Goal: Task Accomplishment & Management: Manage account settings

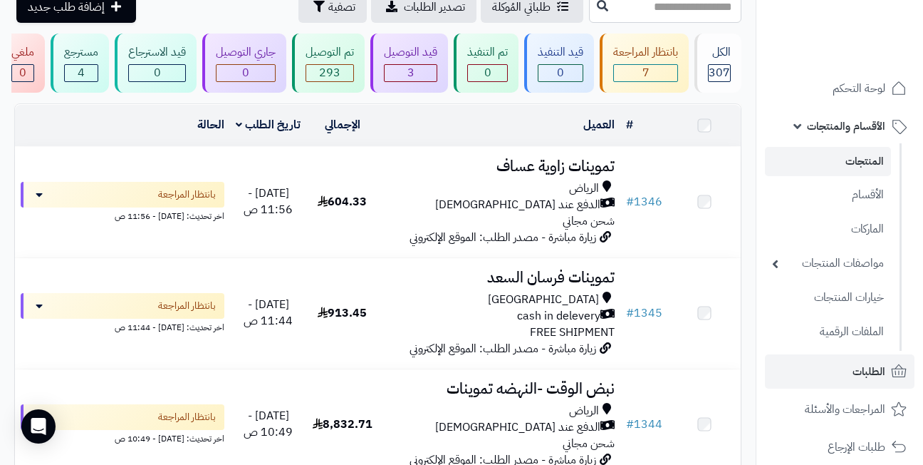
scroll to position [71, 0]
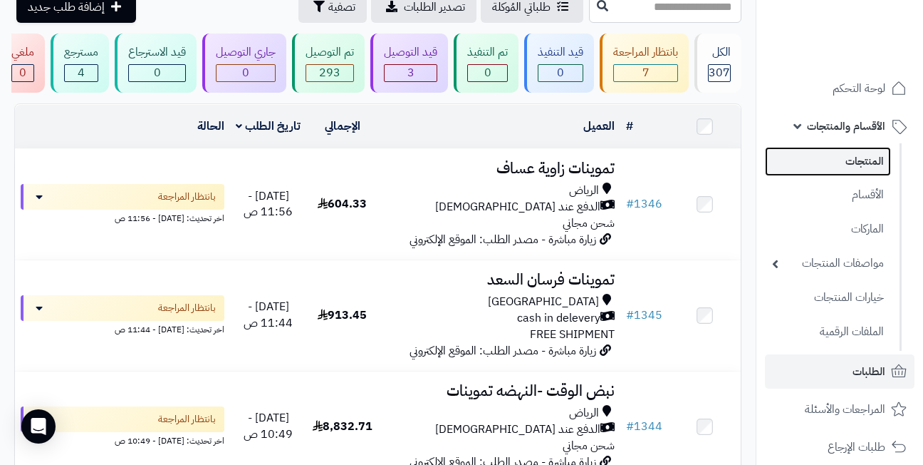
click at [851, 163] on link "المنتجات" at bounding box center [828, 161] width 126 height 29
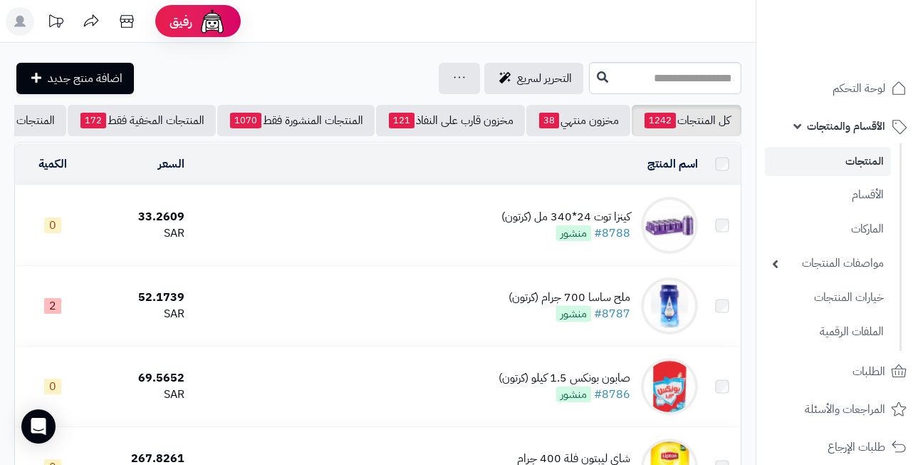
click at [643, 74] on input "text" at bounding box center [665, 78] width 152 height 32
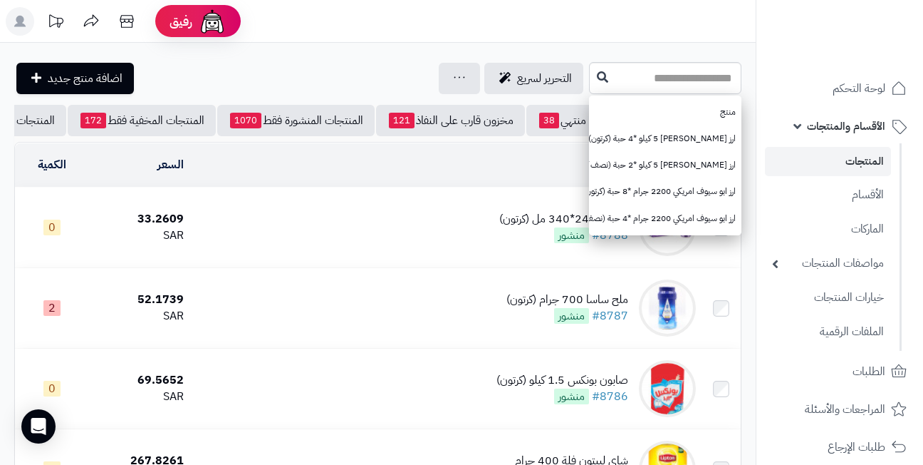
type input "*"
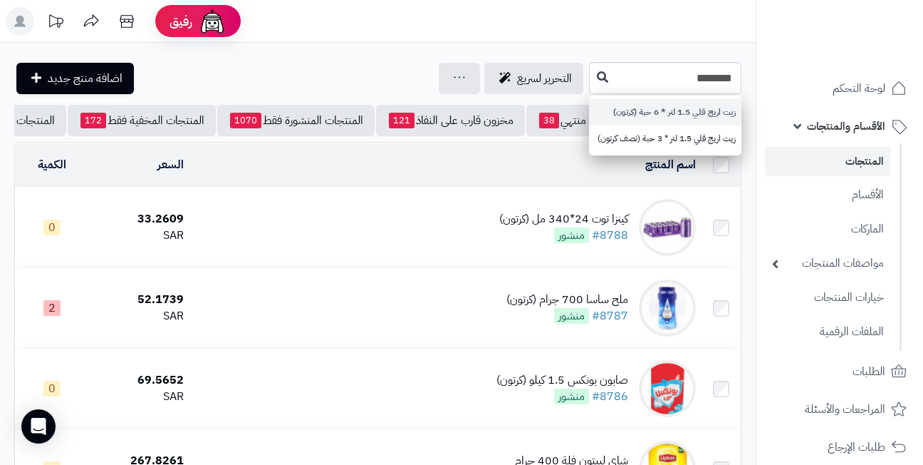
type input "********"
click at [654, 113] on link "زيت اريج قلي 1.5 لتر * 6 حبة (كرتون)" at bounding box center [665, 112] width 152 height 26
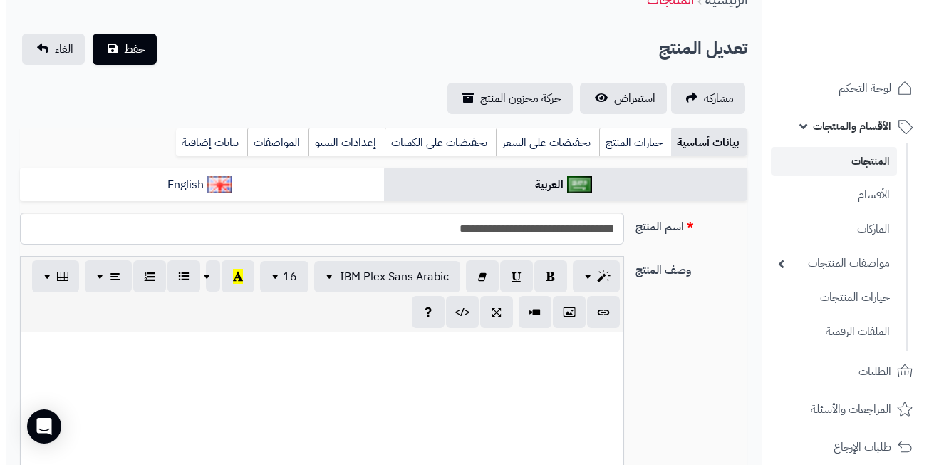
scroll to position [630, 0]
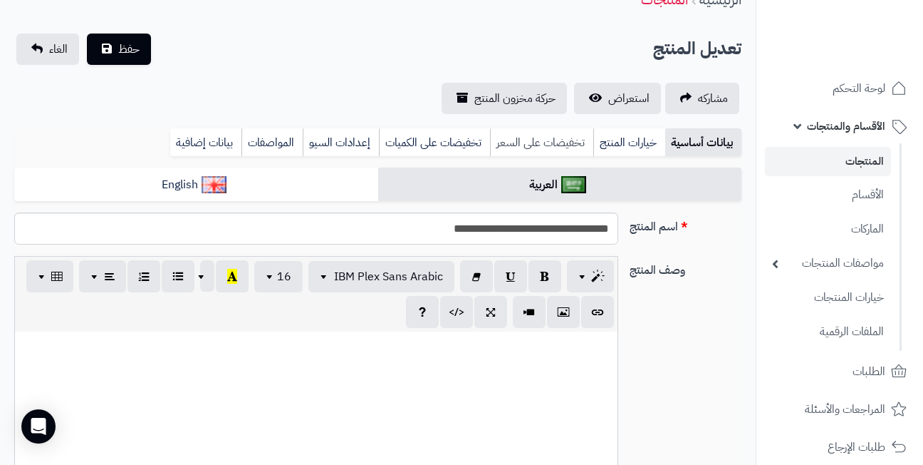
click at [532, 138] on link "تخفيضات على السعر" at bounding box center [541, 142] width 103 height 28
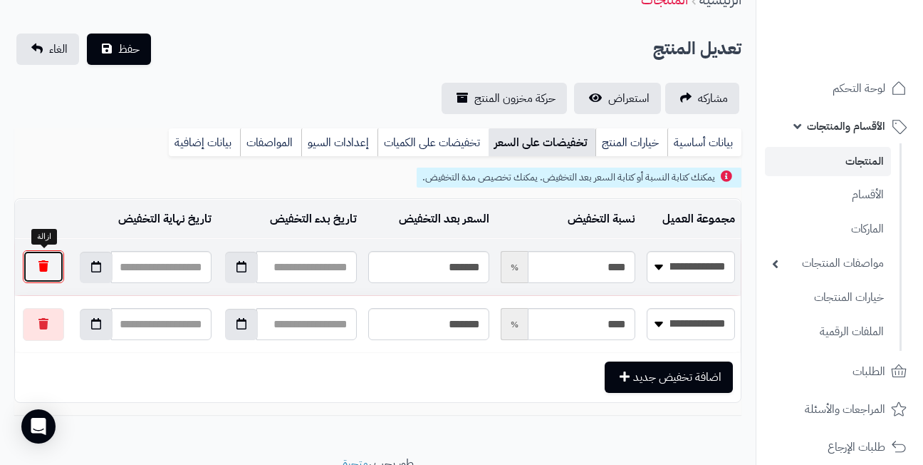
click at [51, 267] on button "button" at bounding box center [43, 266] width 41 height 33
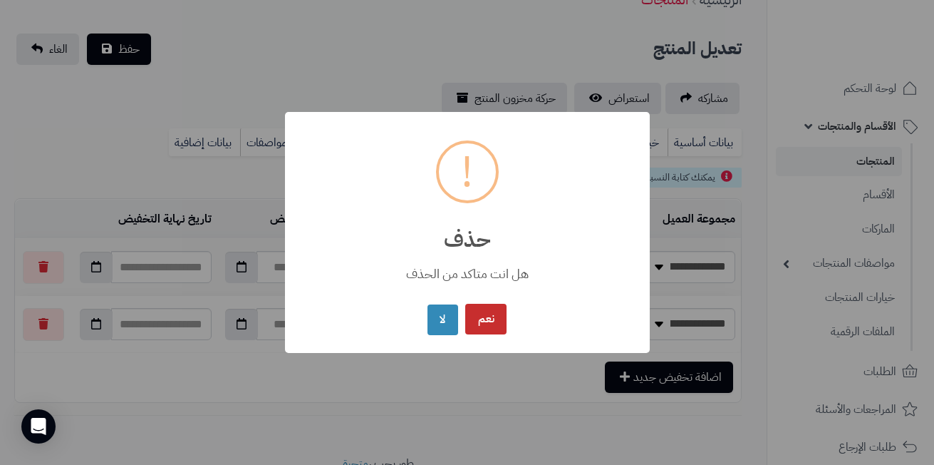
click at [489, 315] on button "نعم" at bounding box center [485, 319] width 41 height 31
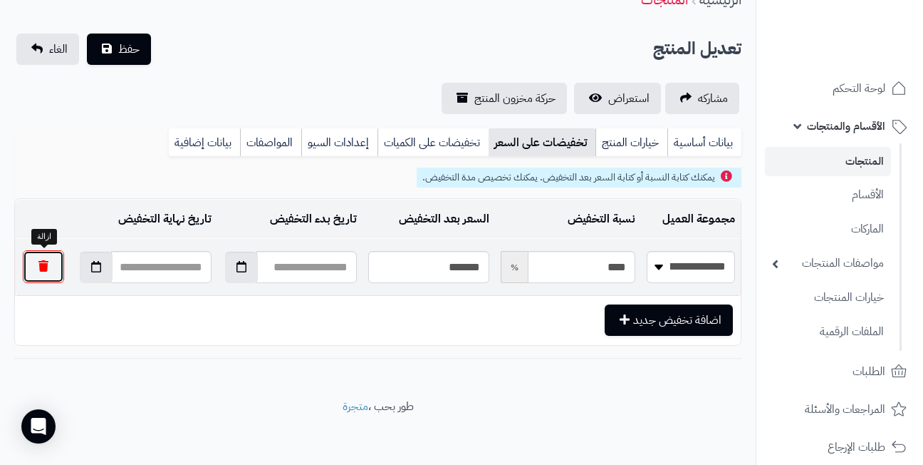
click at [39, 269] on button "button" at bounding box center [43, 266] width 41 height 33
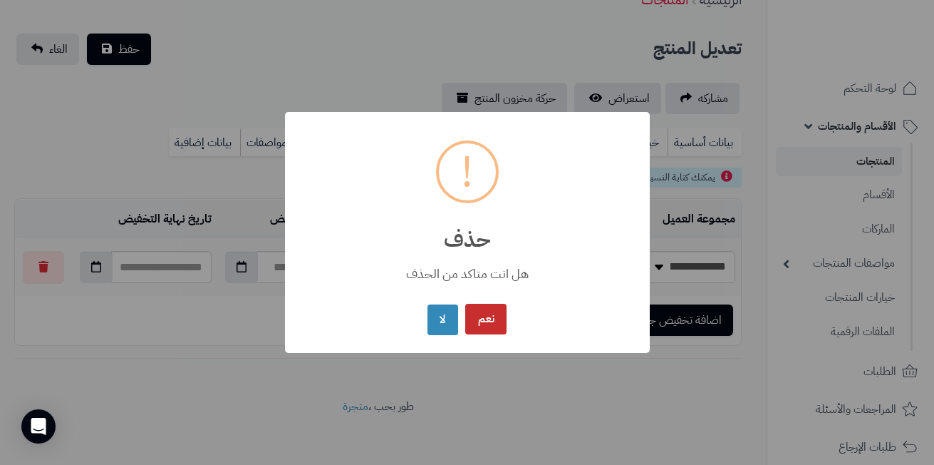
click at [477, 315] on button "نعم" at bounding box center [485, 319] width 41 height 31
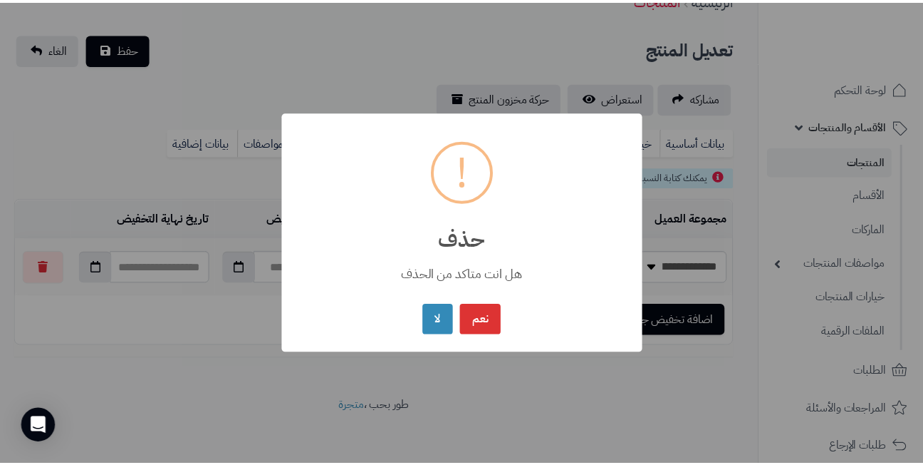
scroll to position [19, 0]
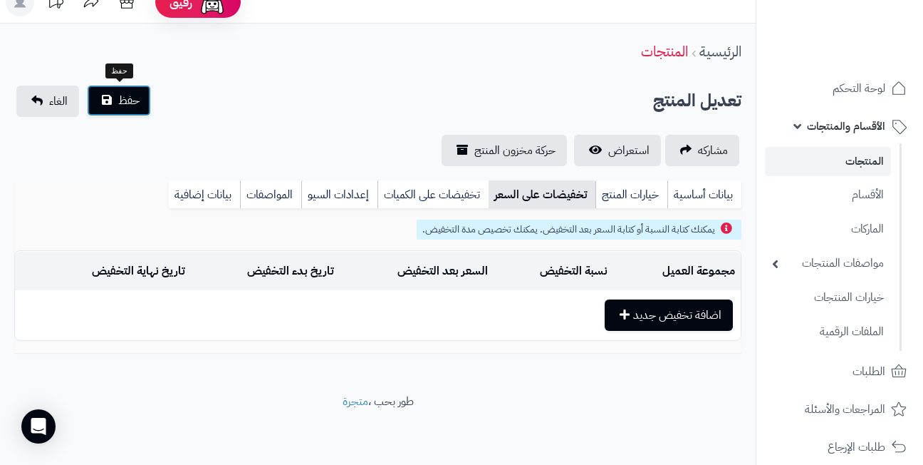
click at [115, 98] on button "حفظ" at bounding box center [119, 100] width 64 height 31
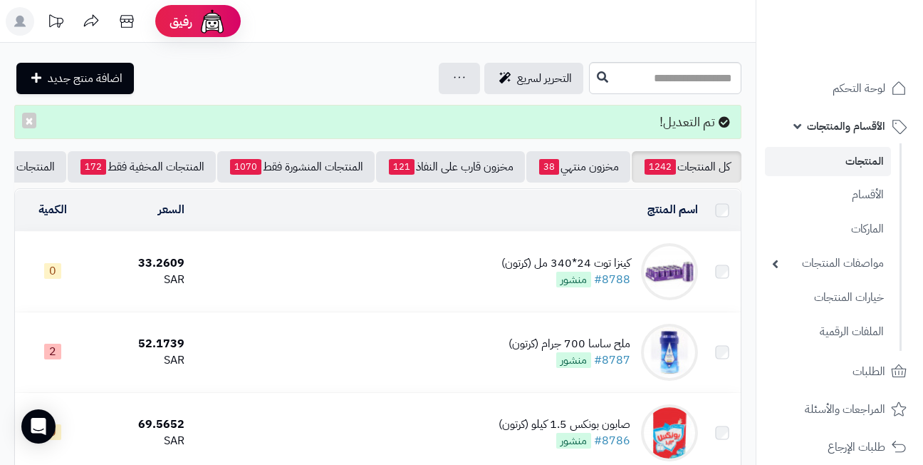
click at [313, 93] on div "التحرير لسريع جرد مخزون المنتجات جرد مخزون الخيارات فقط تعديل أسعار المنتجات ال…" at bounding box center [299, 78] width 571 height 31
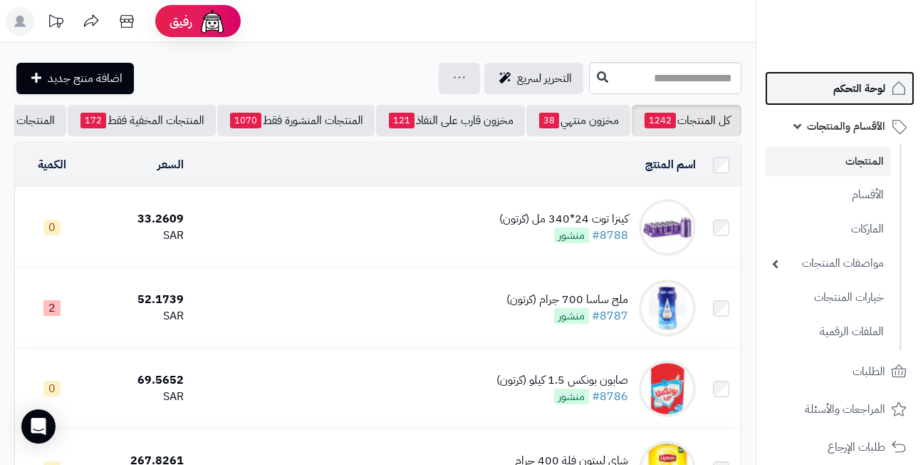
click at [853, 85] on span "لوحة التحكم" at bounding box center [860, 88] width 52 height 20
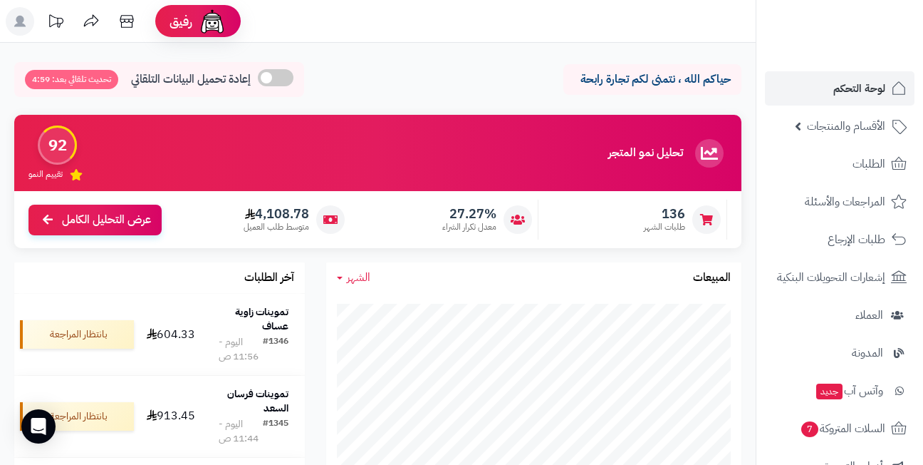
click at [398, 28] on header "رفيق ! الطلبات معالجة مكتمل إرجاع المنتجات العملاء المتواجدون الان 501 عملاء من…" at bounding box center [461, 21] width 923 height 43
click at [415, 38] on header "رفيق ! الطلبات معالجة مكتمل إرجاع المنتجات العملاء المتواجدون الان 501 عملاء من…" at bounding box center [461, 21] width 923 height 43
click at [415, 39] on header "رفيق ! الطلبات معالجة مكتمل إرجاع المنتجات العملاء المتواجدون الان 501 عملاء من…" at bounding box center [461, 21] width 923 height 43
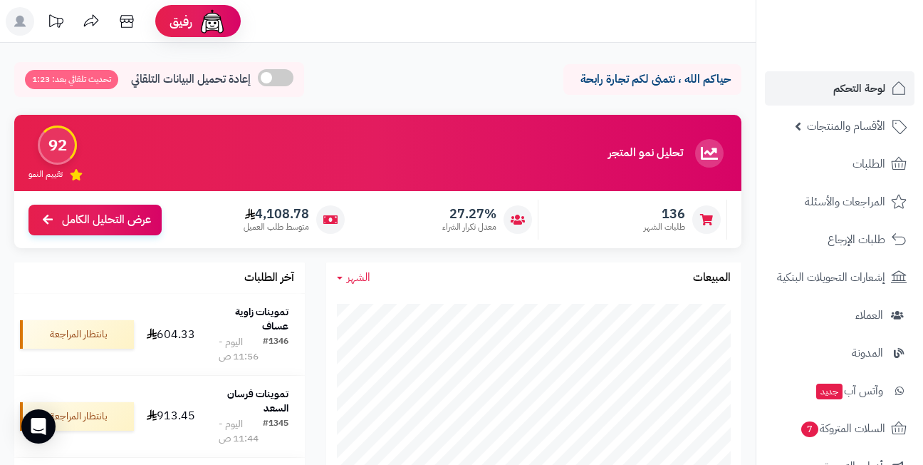
click at [423, 62] on div "حياكم الله ، نتمنى لكم تجارة رابحة إعادة تحميل البيانات التلقائي تحديث تلقائي ب…" at bounding box center [377, 83] width 727 height 42
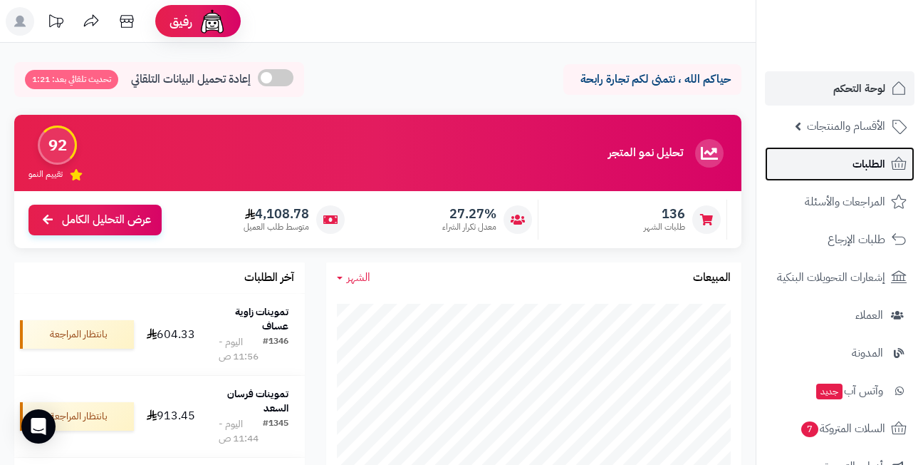
click at [879, 159] on span "الطلبات" at bounding box center [869, 164] width 33 height 20
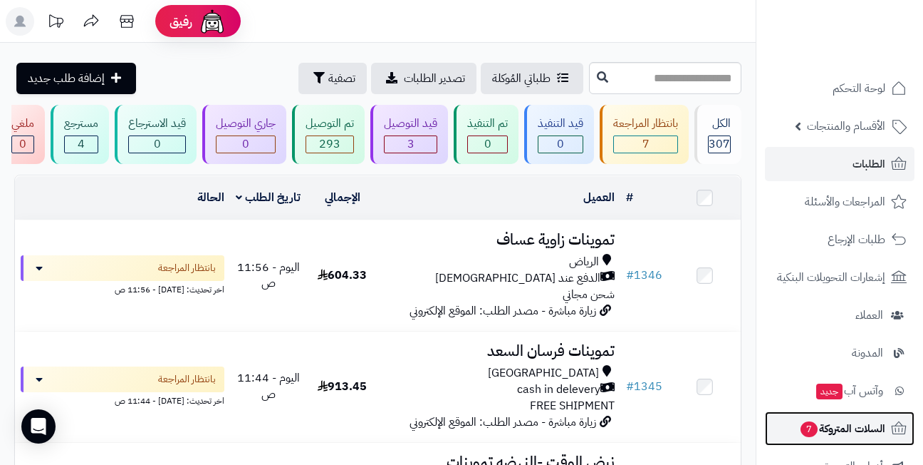
click at [822, 431] on span "السلات المتروكة 7" at bounding box center [842, 428] width 86 height 20
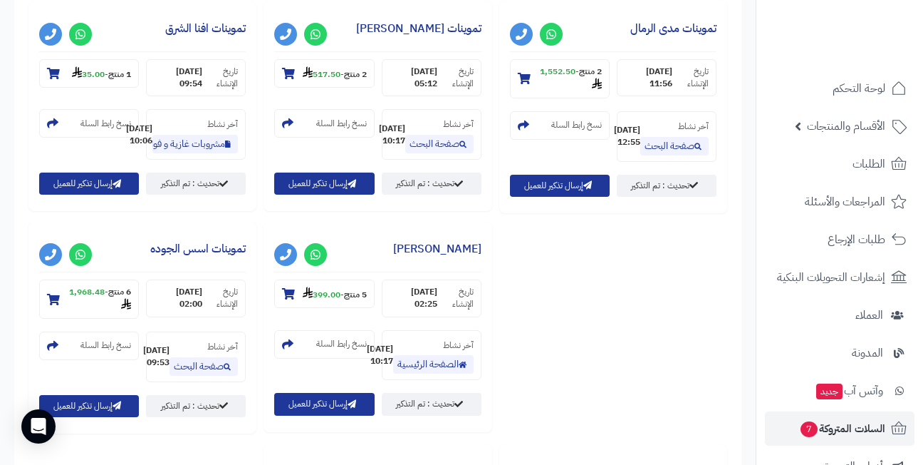
scroll to position [641, 0]
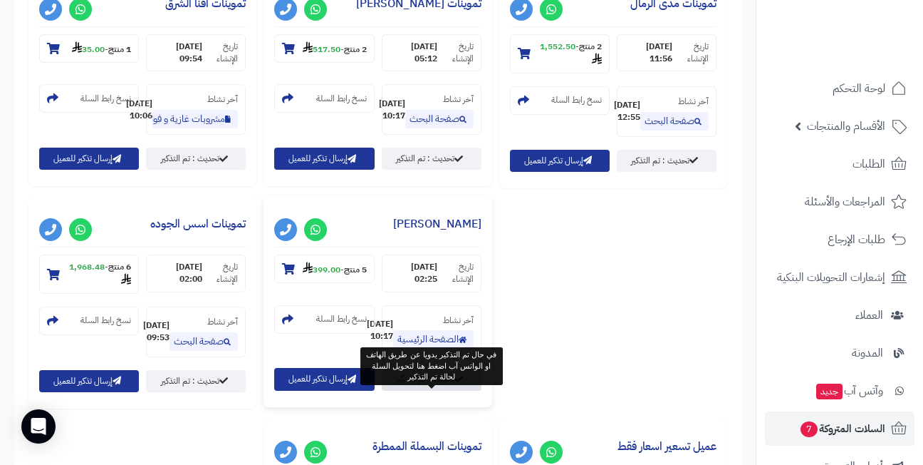
click at [454, 390] on link "تحديث : تم التذكير" at bounding box center [432, 379] width 100 height 22
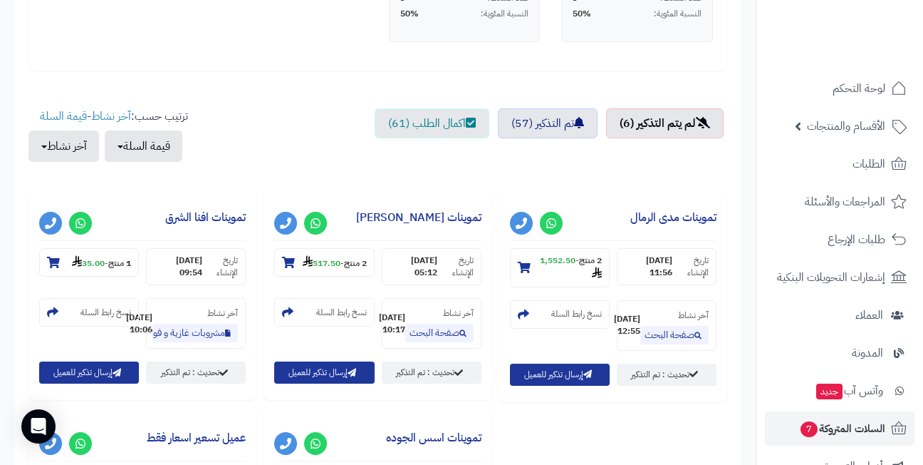
scroll to position [356, 0]
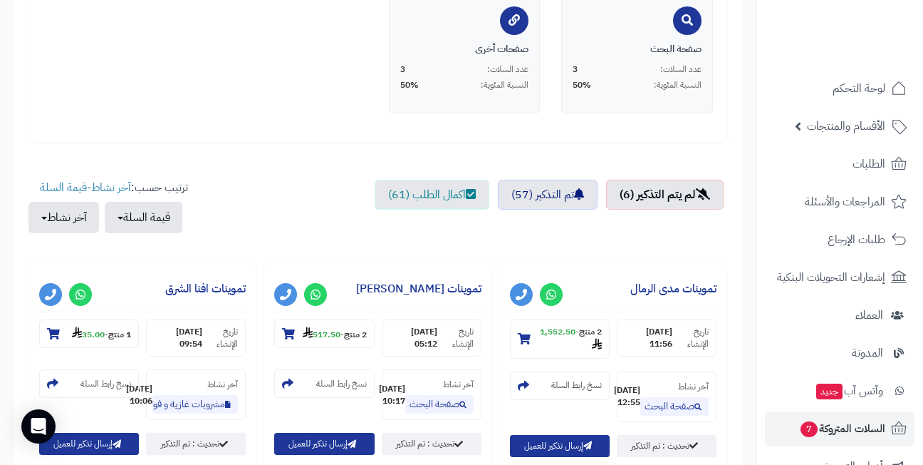
click at [433, 235] on ul "لم يتم التذكير (6) تم التذكير (57) اكمال الطلب (61)" at bounding box center [377, 214] width 699 height 68
click at [384, 234] on ul "لم يتم التذكير (6) تم التذكير (57) اكمال الطلب (61)" at bounding box center [377, 214] width 699 height 68
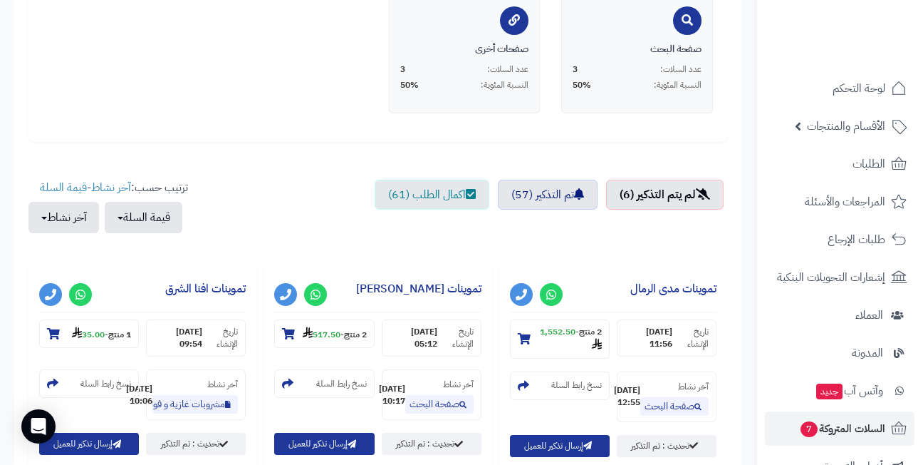
click at [432, 228] on ul "لم يتم التذكير (6) تم التذكير (57) اكمال الطلب (61)" at bounding box center [377, 214] width 699 height 68
click at [545, 224] on ul "لم يتم التذكير (6) تم التذكير (57) اكمال الطلب (61)" at bounding box center [377, 214] width 699 height 68
drag, startPoint x: 670, startPoint y: 223, endPoint x: 615, endPoint y: 223, distance: 54.9
click at [670, 223] on ul "لم يتم التذكير (6) تم التذكير (57) اكمال الطلب (61)" at bounding box center [377, 214] width 699 height 68
click at [546, 224] on ul "لم يتم التذكير (6) تم التذكير (57) اكمال الطلب (61)" at bounding box center [377, 214] width 699 height 68
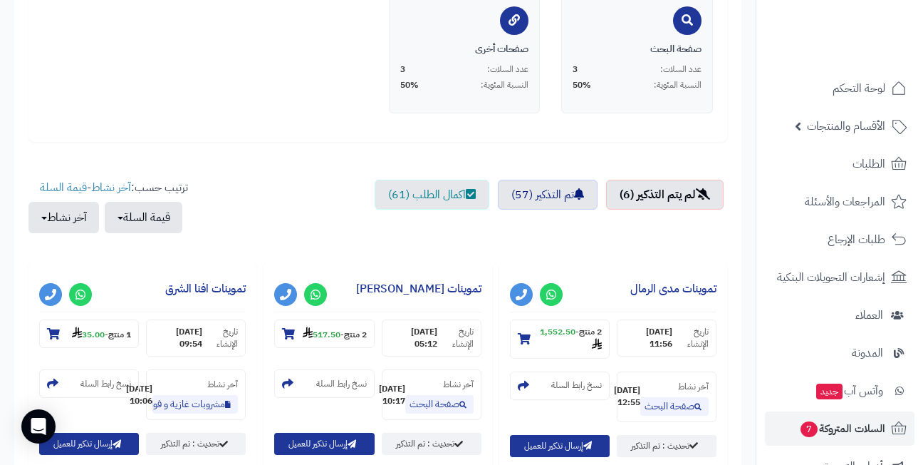
click at [427, 224] on ul "لم يتم التذكير (6) تم التذكير (57) اكمال الطلب (61)" at bounding box center [377, 214] width 699 height 68
click at [548, 224] on ul "لم يتم التذكير (6) تم التذكير (57) اكمال الطلب (61)" at bounding box center [377, 214] width 699 height 68
click at [665, 222] on ul "لم يتم التذكير (6) تم التذكير (57) اكمال الطلب (61)" at bounding box center [377, 214] width 699 height 68
click at [541, 223] on ul "لم يتم التذكير (6) تم التذكير (57) اكمال الطلب (61)" at bounding box center [377, 214] width 699 height 68
click at [427, 221] on ul "لم يتم التذكير (6) تم التذكير (57) اكمال الطلب (61)" at bounding box center [377, 214] width 699 height 68
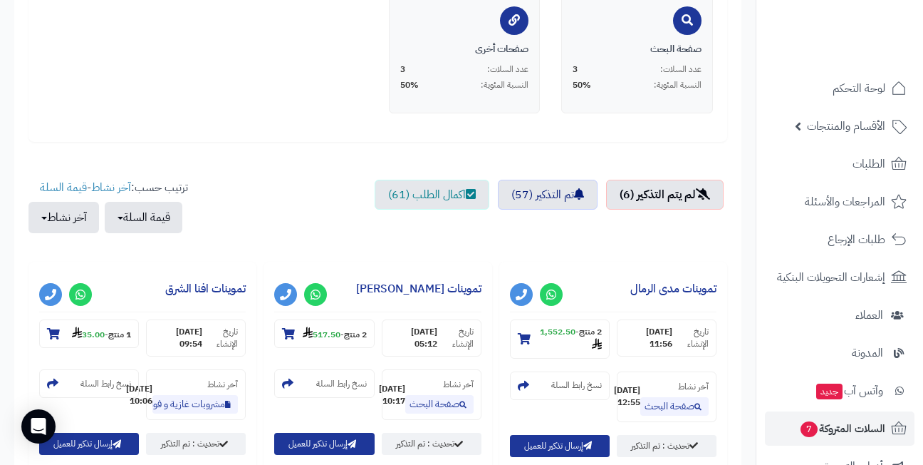
click at [551, 219] on ul "لم يتم التذكير (6) تم التذكير (57) اكمال الطلب (61)" at bounding box center [377, 214] width 699 height 68
click at [664, 219] on ul "لم يتم التذكير (6) تم التذكير (57) اكمال الطلب (61)" at bounding box center [377, 214] width 699 height 68
click at [543, 223] on ul "لم يتم التذكير (6) تم التذكير (57) اكمال الطلب (61)" at bounding box center [377, 214] width 699 height 68
click at [428, 220] on ul "لم يتم التذكير (6) تم التذكير (57) اكمال الطلب (61)" at bounding box center [377, 214] width 699 height 68
click at [322, 130] on div "الصفحات التي ترك فيها العملاء سلاتهم صفحة البحث عدد السلات: 3 النسبة المئوية: 5…" at bounding box center [377, 42] width 699 height 197
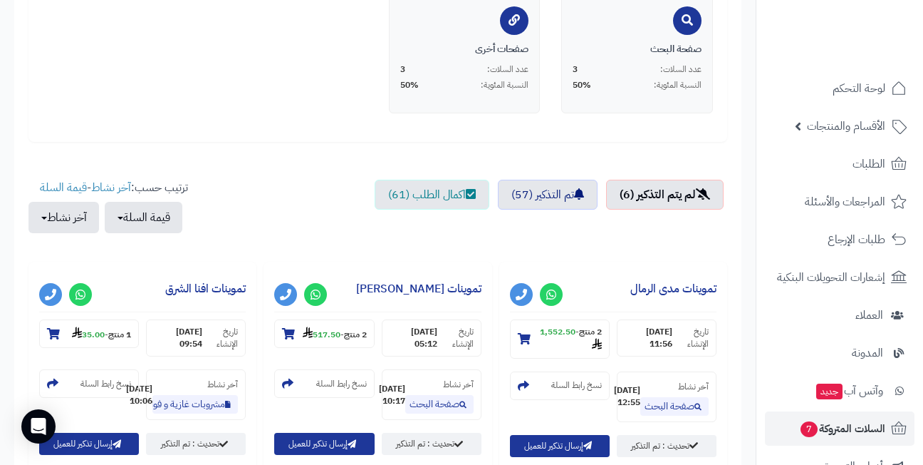
click at [229, 134] on div "الصفحات التي ترك فيها العملاء سلاتهم صفحة البحث عدد السلات: 3 النسبة المئوية: 5…" at bounding box center [377, 42] width 699 height 197
click at [279, 138] on div "الصفحات التي ترك فيها العملاء سلاتهم صفحة البحث عدد السلات: 3 النسبة المئوية: 5…" at bounding box center [377, 42] width 699 height 197
click at [274, 195] on ul "لم يتم التذكير (6) تم التذكير (57) اكمال الطلب (61)" at bounding box center [377, 214] width 699 height 68
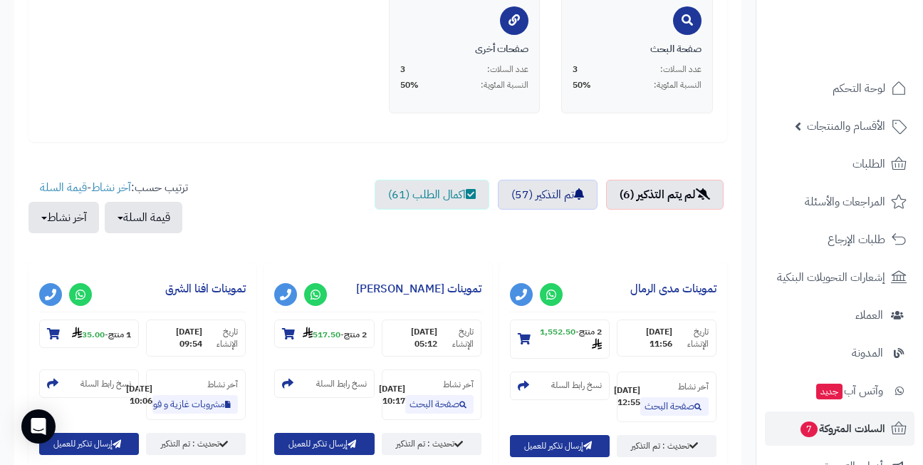
click at [274, 195] on ul "لم يتم التذكير (6) تم التذكير (57) اكمال الطلب (61)" at bounding box center [377, 214] width 699 height 68
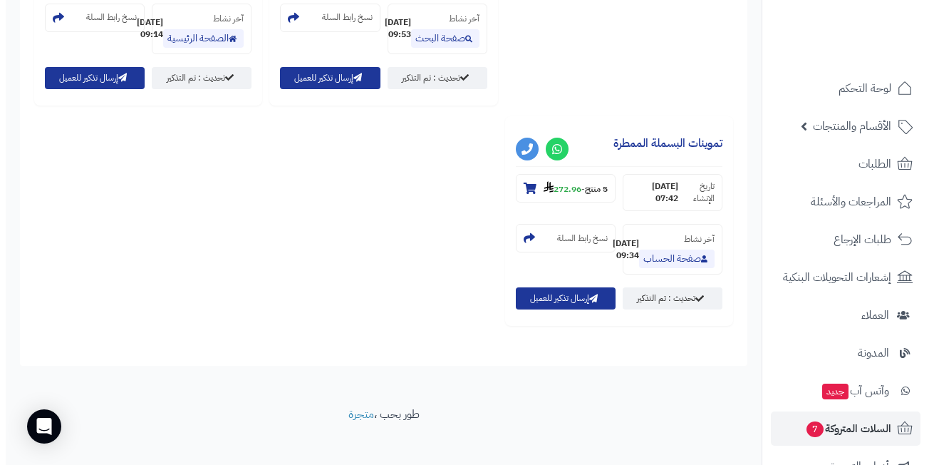
scroll to position [919, 0]
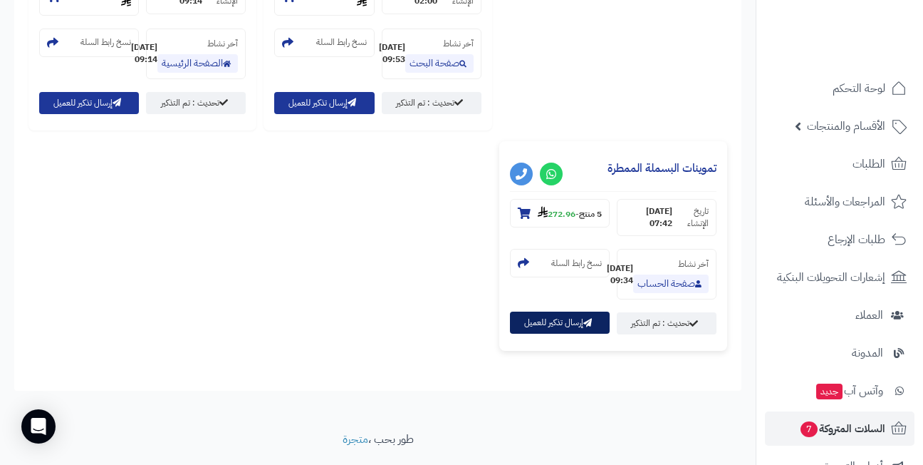
click at [556, 333] on button "إرسال تذكير للعميل" at bounding box center [560, 322] width 100 height 22
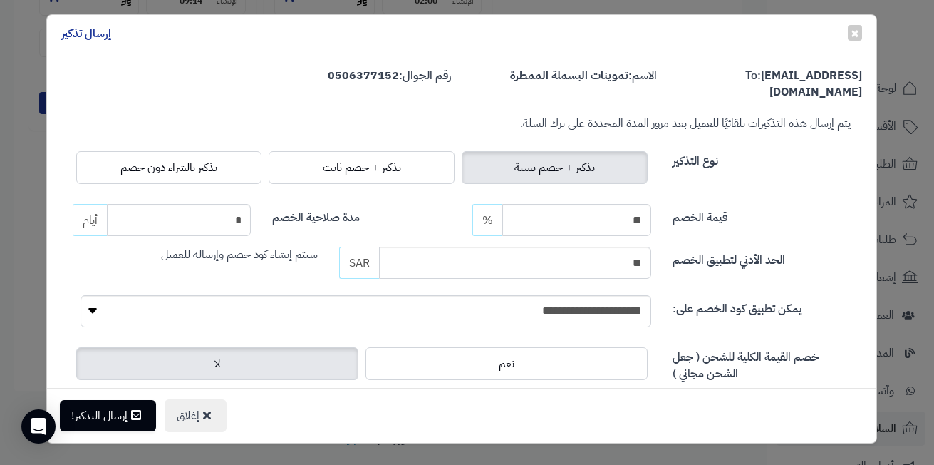
click at [558, 422] on div "إغلاق إرسال التذكير!" at bounding box center [461, 415] width 829 height 55
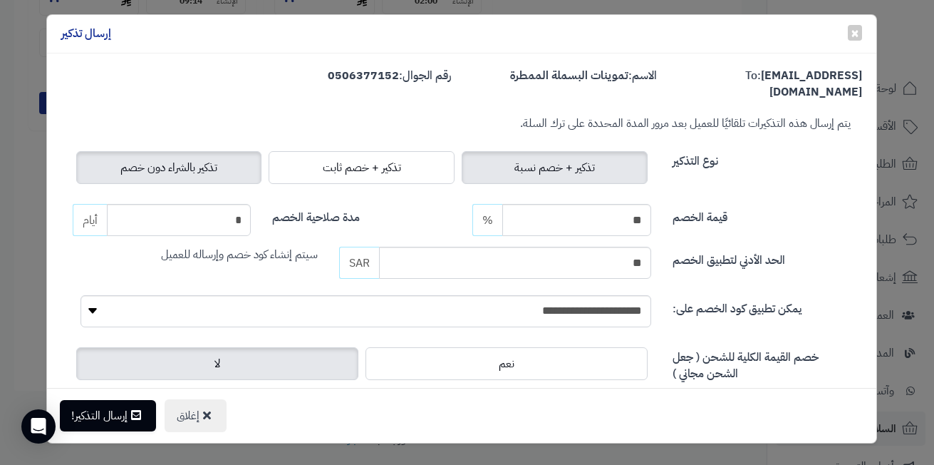
click at [199, 159] on span "تذكير بالشراء دون خصم" at bounding box center [168, 167] width 97 height 17
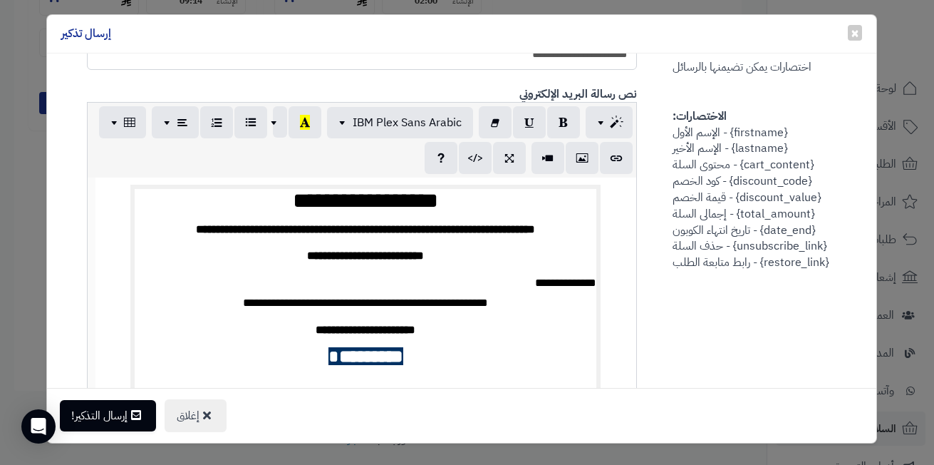
scroll to position [285, 0]
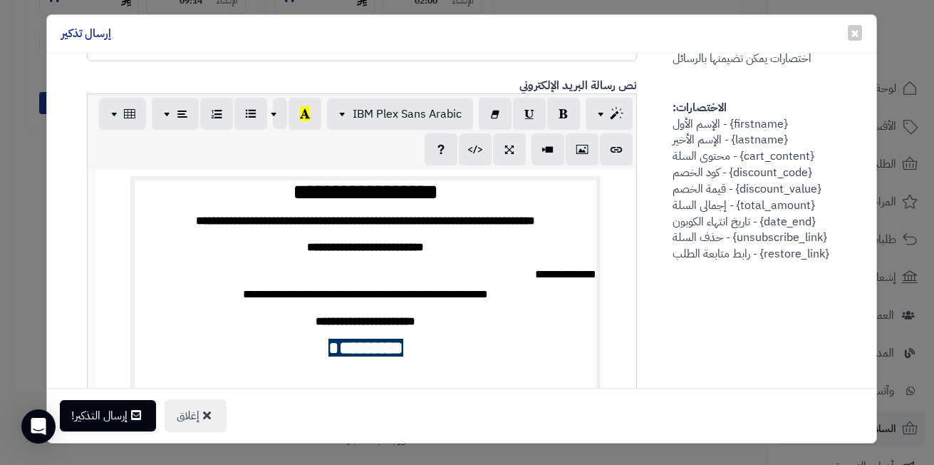
click at [375, 261] on td "**********" at bounding box center [366, 350] width 462 height 340
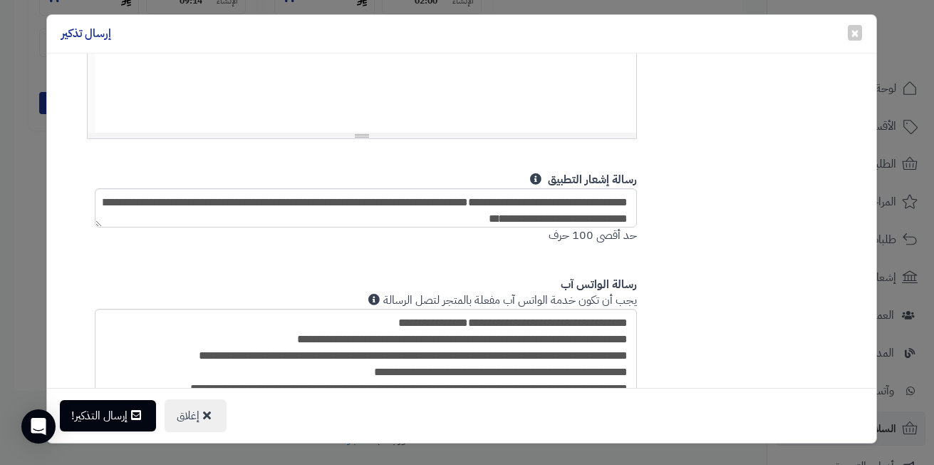
scroll to position [570, 0]
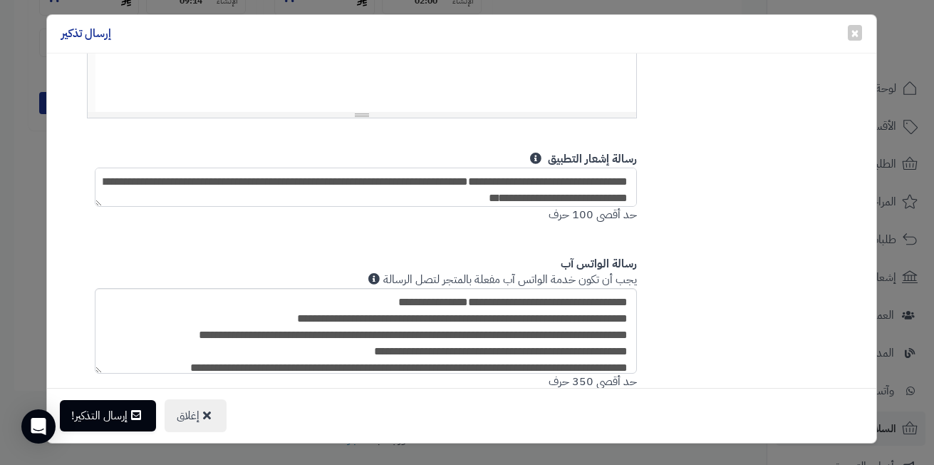
click at [395, 183] on textarea "**********" at bounding box center [366, 186] width 542 height 39
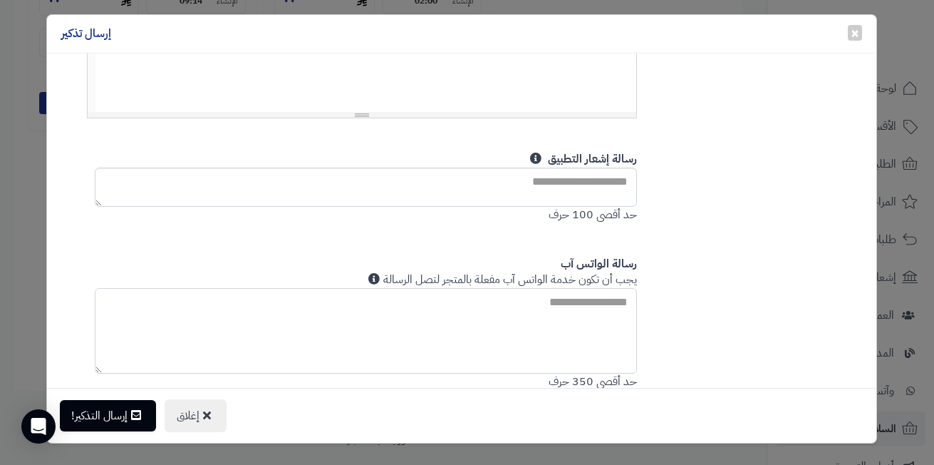
paste textarea "**********"
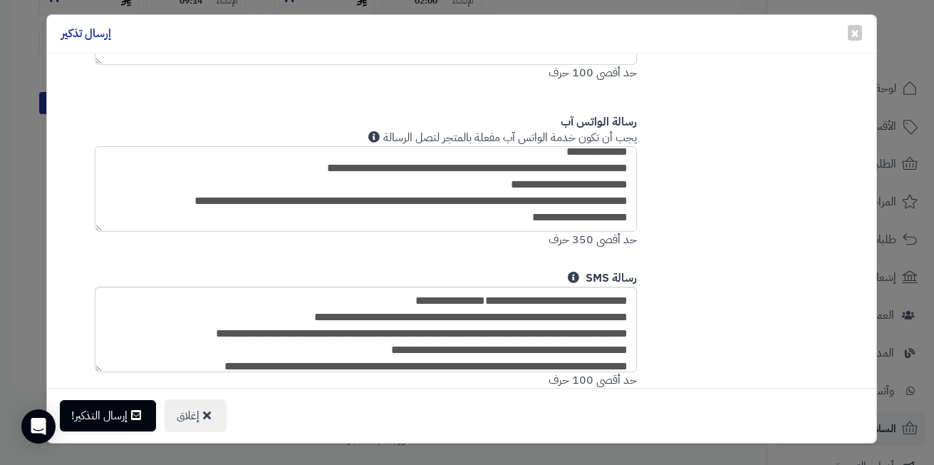
scroll to position [712, 0]
type textarea "**********"
click at [419, 326] on textarea "**********" at bounding box center [366, 328] width 542 height 85
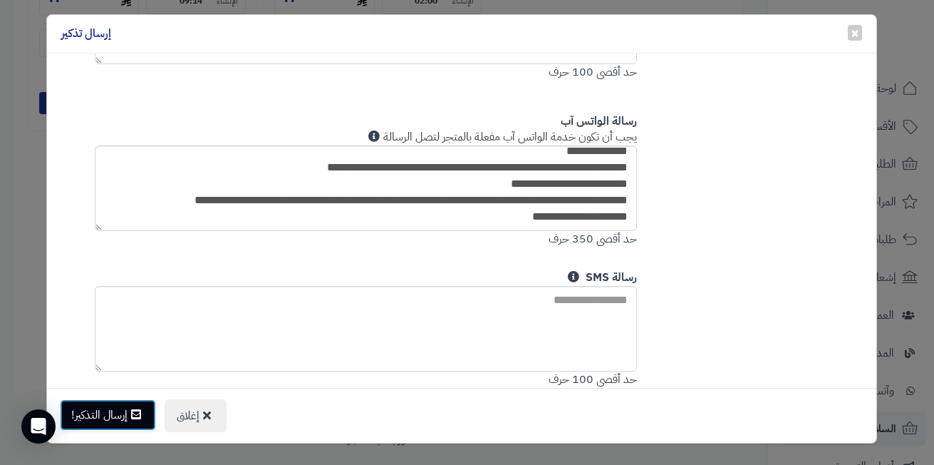
click at [110, 410] on button "إرسال التذكير!" at bounding box center [108, 414] width 96 height 31
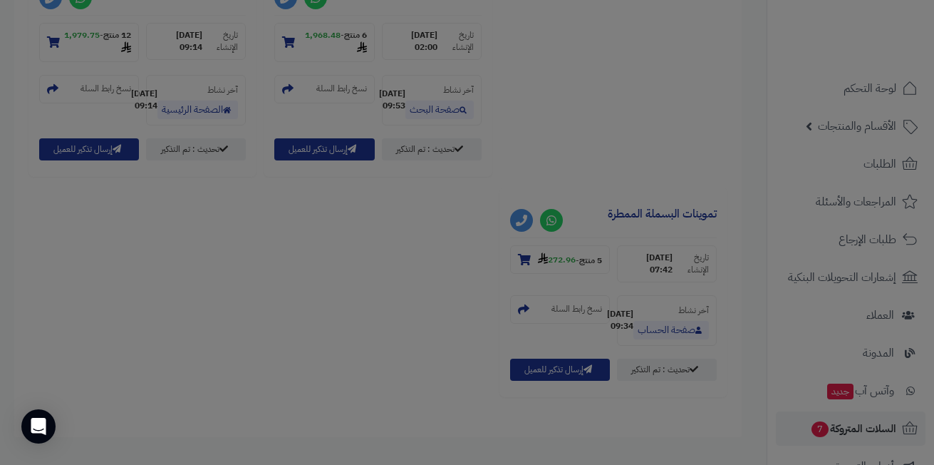
scroll to position [965, 0]
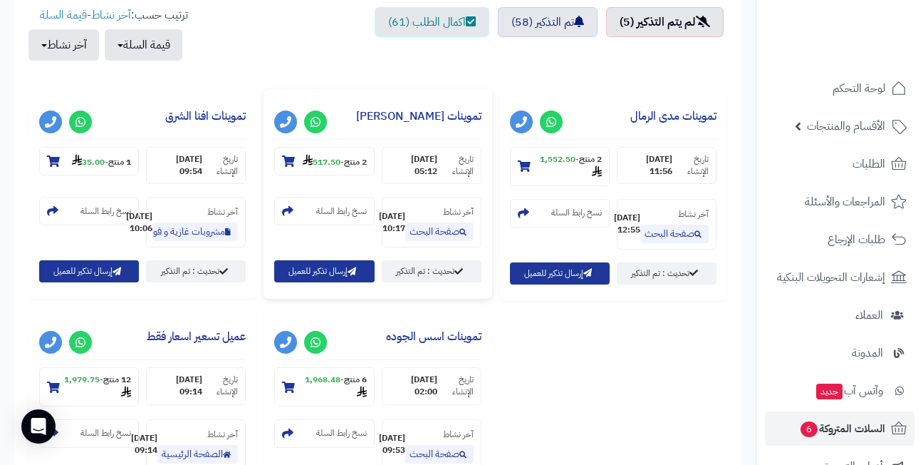
scroll to position [474, 0]
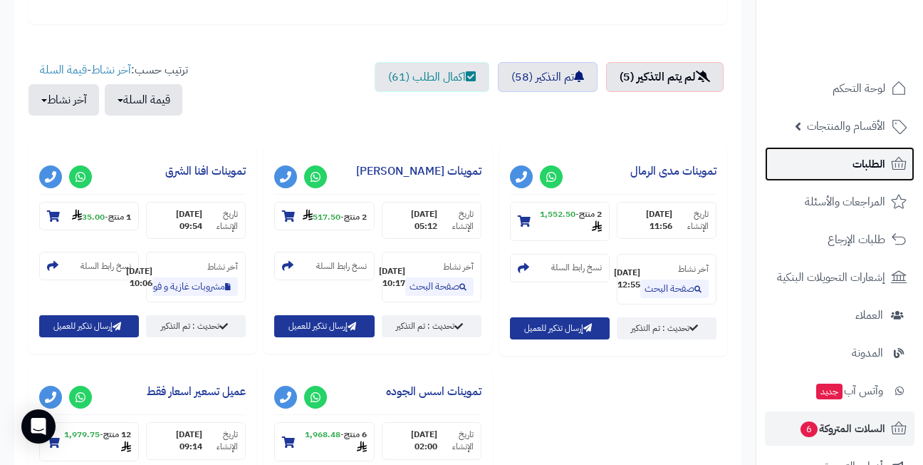
click at [854, 166] on span "الطلبات" at bounding box center [869, 164] width 33 height 20
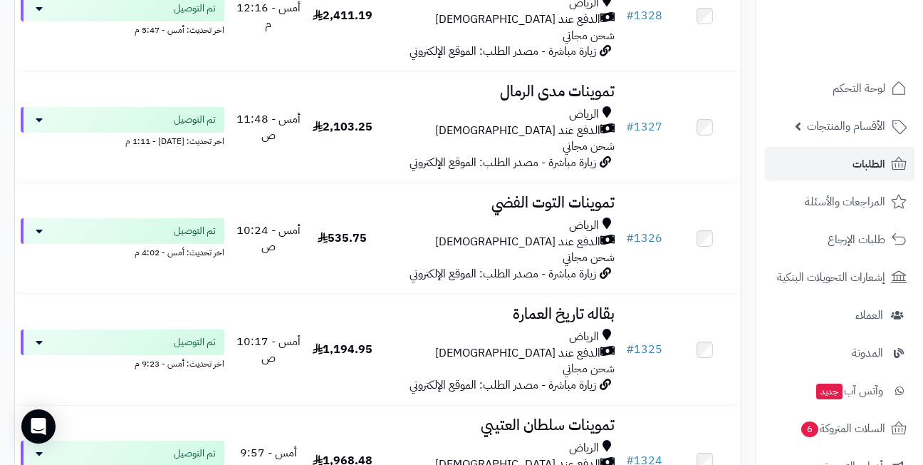
scroll to position [2280, 0]
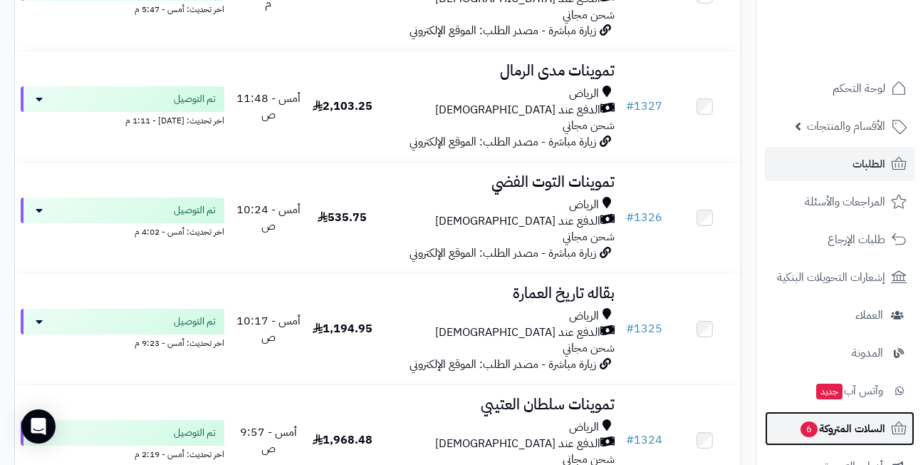
click at [841, 433] on span "السلات المتروكة 6" at bounding box center [842, 428] width 86 height 20
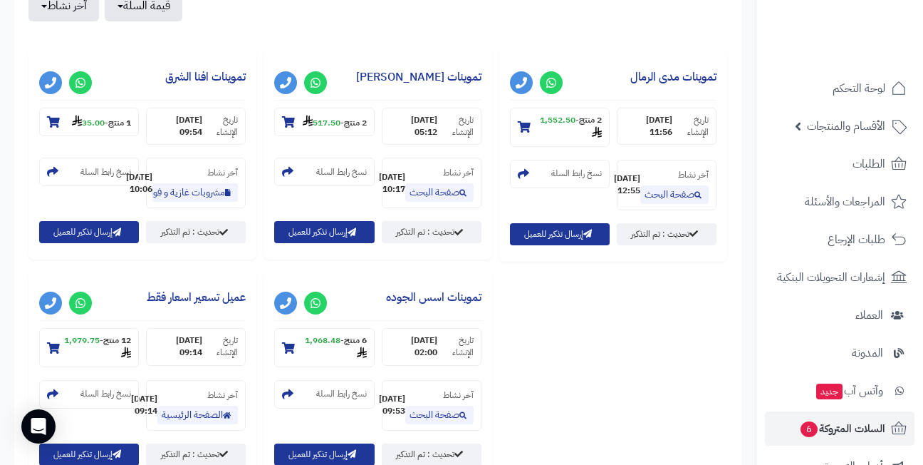
scroll to position [570, 0]
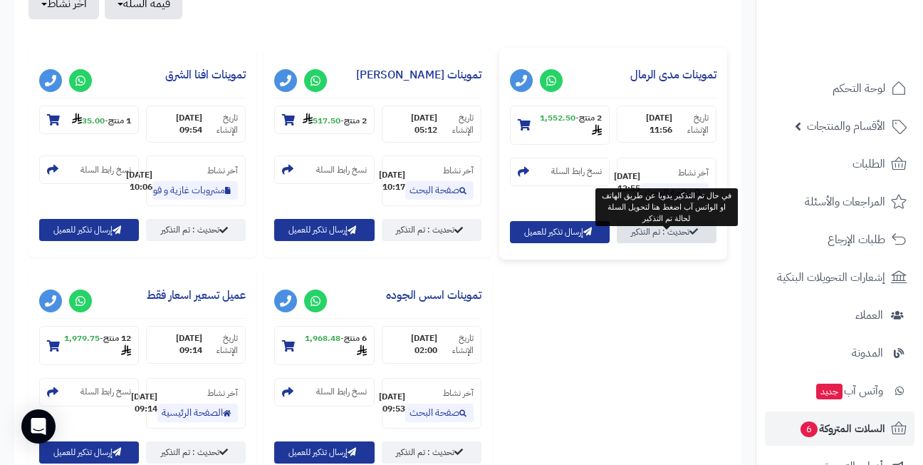
click at [663, 242] on link "تحديث : تم التذكير" at bounding box center [667, 232] width 100 height 22
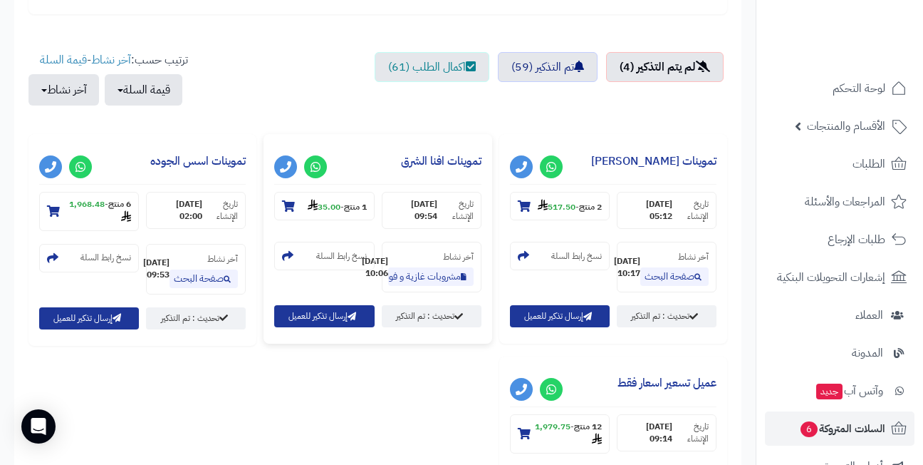
scroll to position [499, 0]
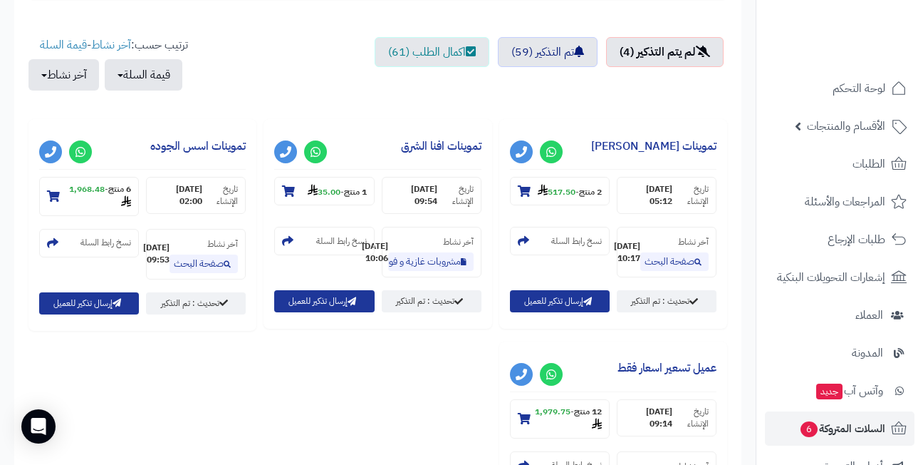
click at [445, 393] on div "**********" at bounding box center [378, 341] width 706 height 445
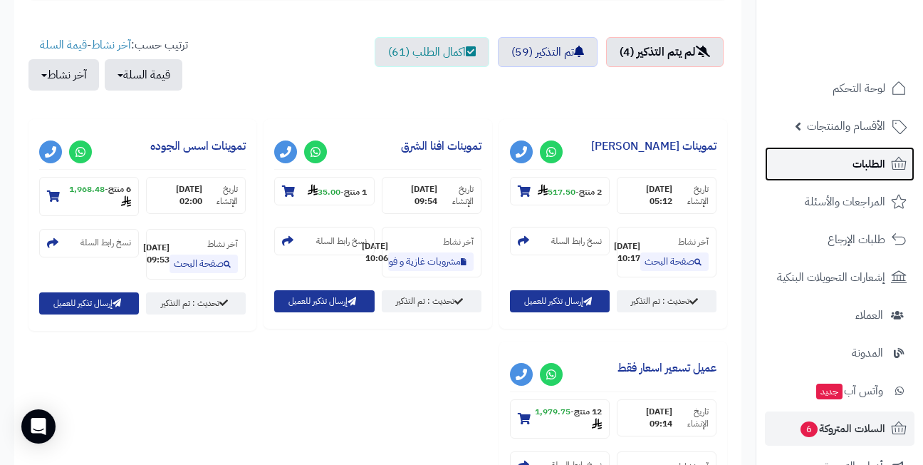
click at [880, 160] on span "الطلبات" at bounding box center [869, 164] width 33 height 20
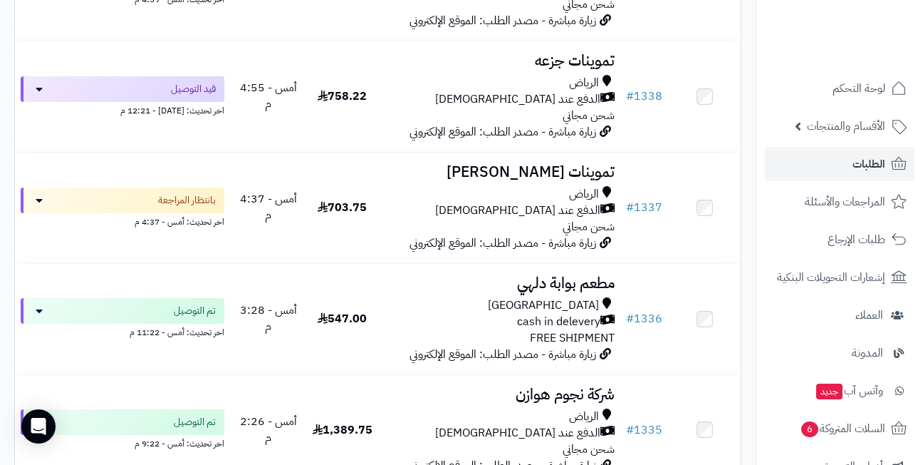
scroll to position [1069, 0]
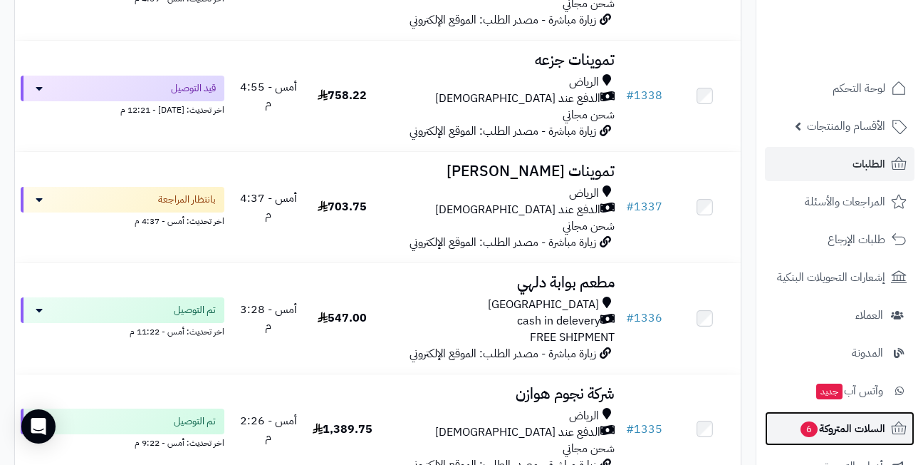
click at [819, 434] on span "السلات المتروكة 6" at bounding box center [842, 428] width 86 height 20
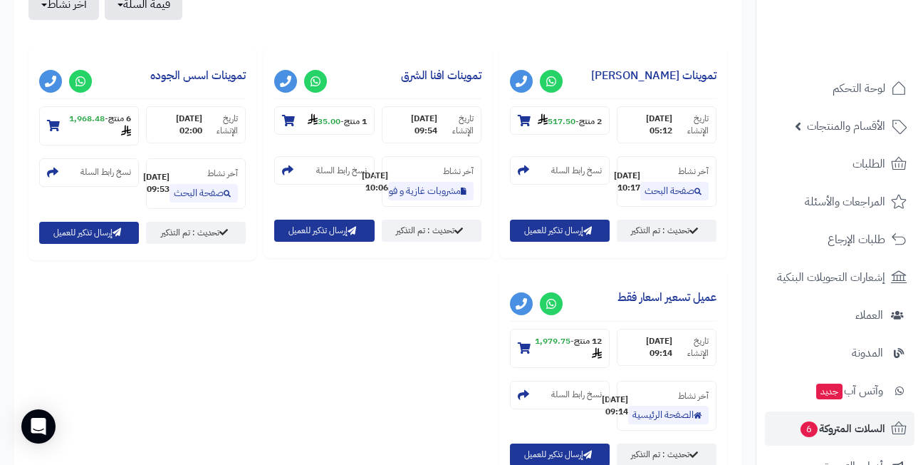
scroll to position [570, 0]
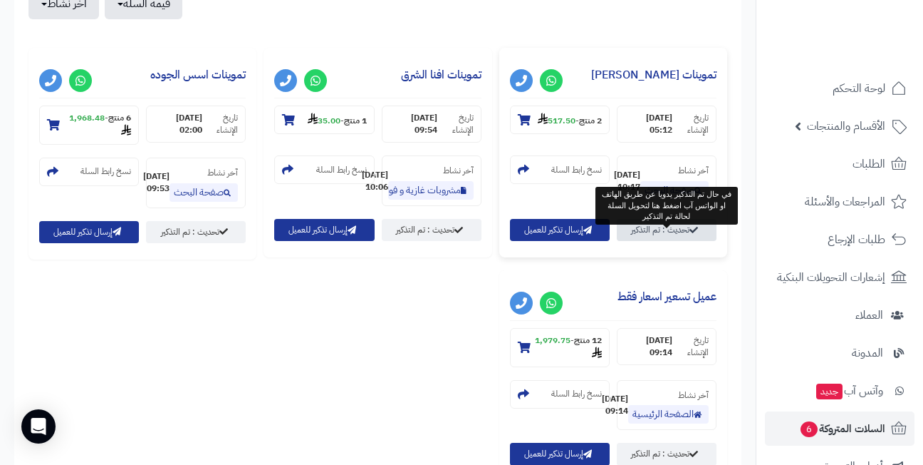
click at [652, 241] on link "تحديث : تم التذكير" at bounding box center [667, 230] width 100 height 22
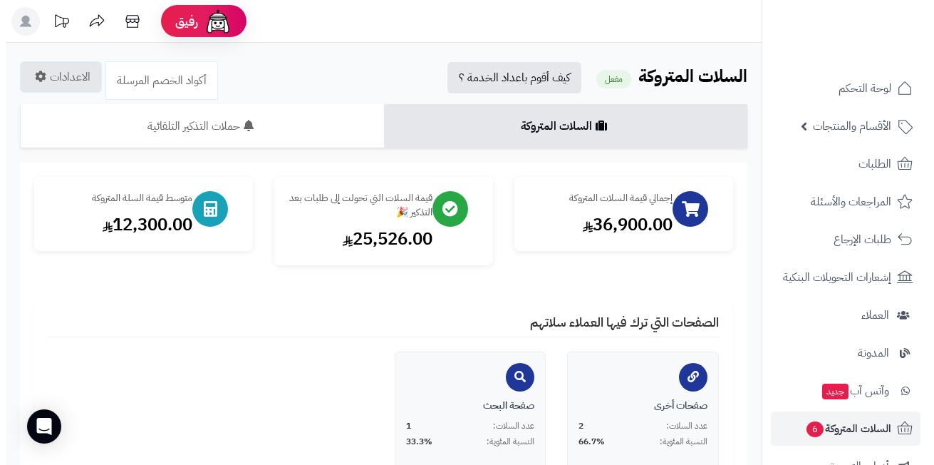
scroll to position [527, 0]
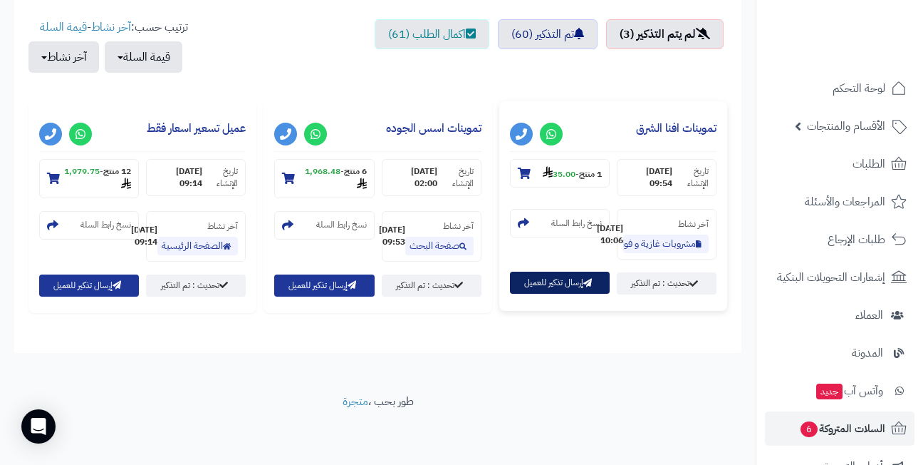
click at [554, 284] on button "إرسال تذكير للعميل" at bounding box center [560, 282] width 100 height 22
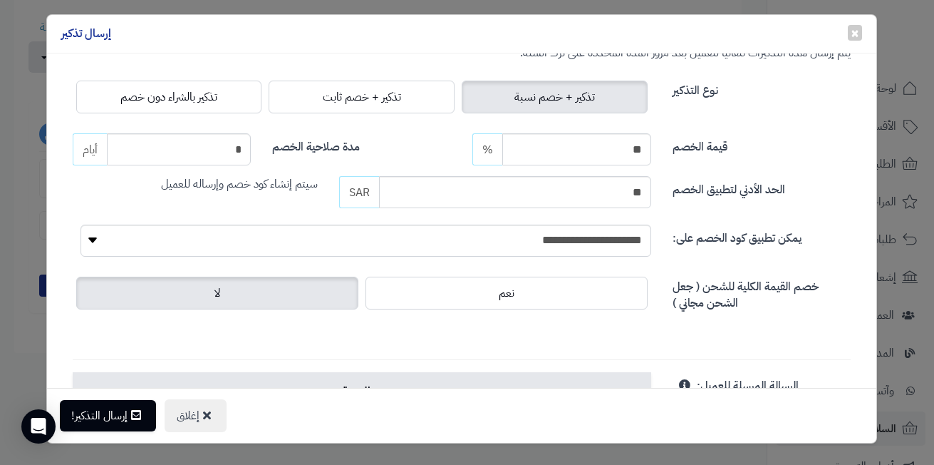
scroll to position [71, 0]
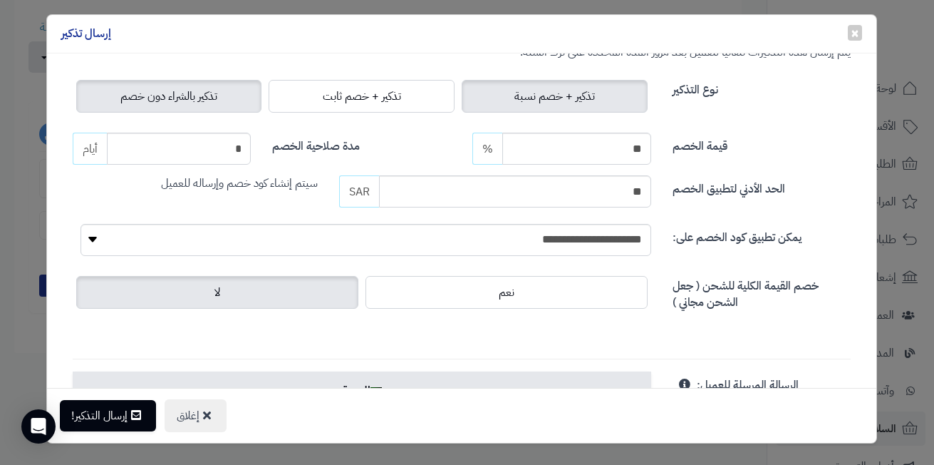
click at [216, 88] on span "تذكير بالشراء دون خصم" at bounding box center [168, 96] width 97 height 17
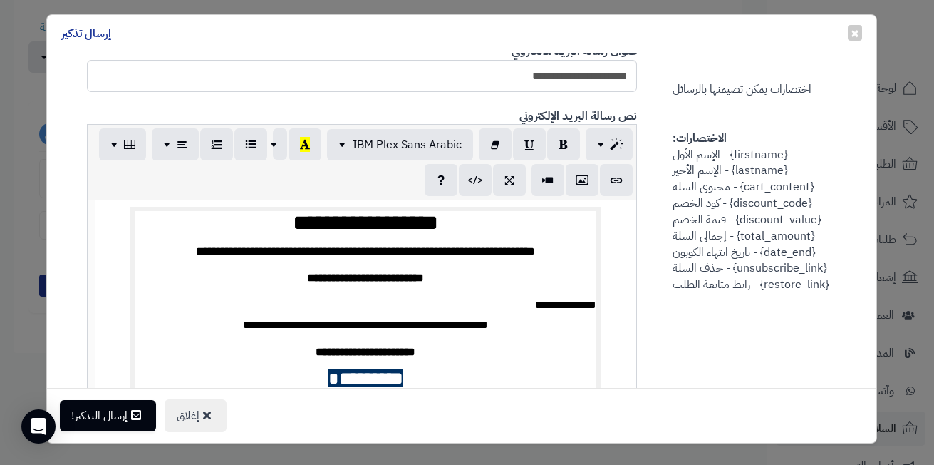
scroll to position [356, 0]
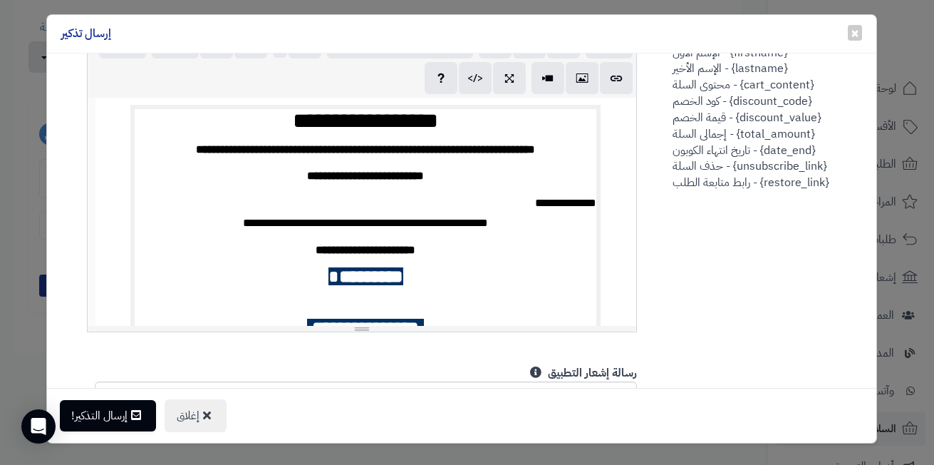
click at [371, 213] on p "**********" at bounding box center [366, 223] width 462 height 21
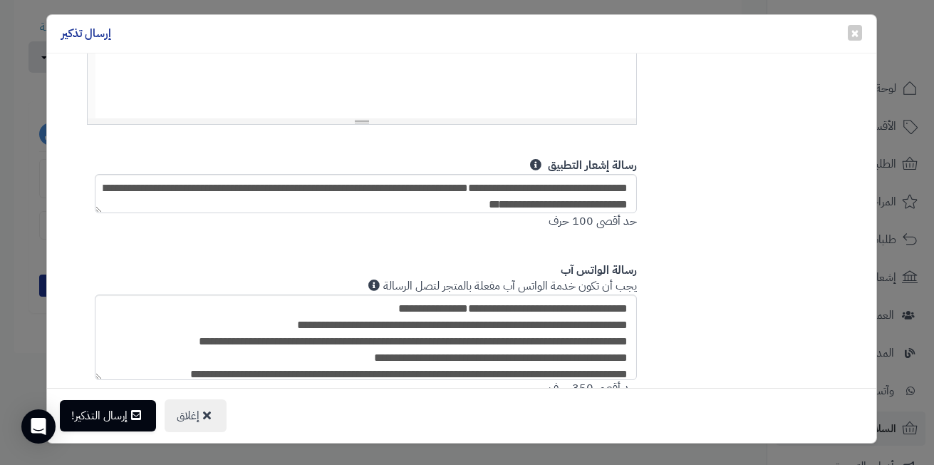
scroll to position [570, 0]
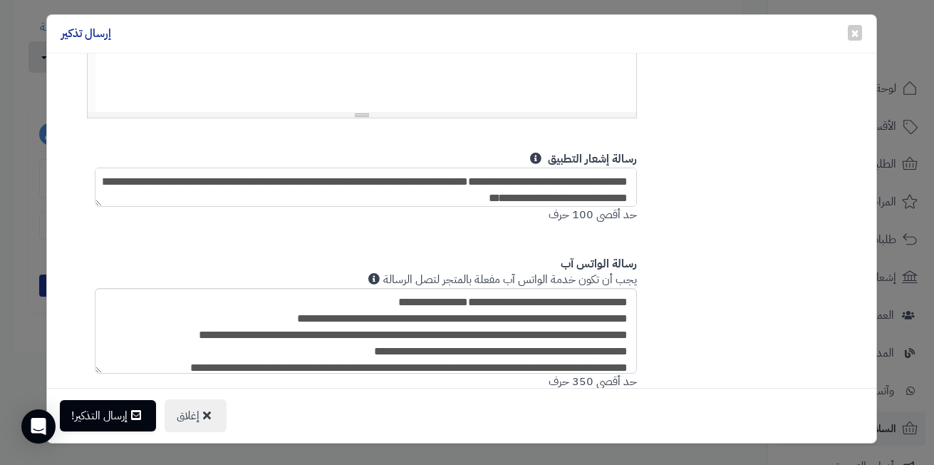
click at [383, 179] on textarea "**********" at bounding box center [366, 186] width 542 height 39
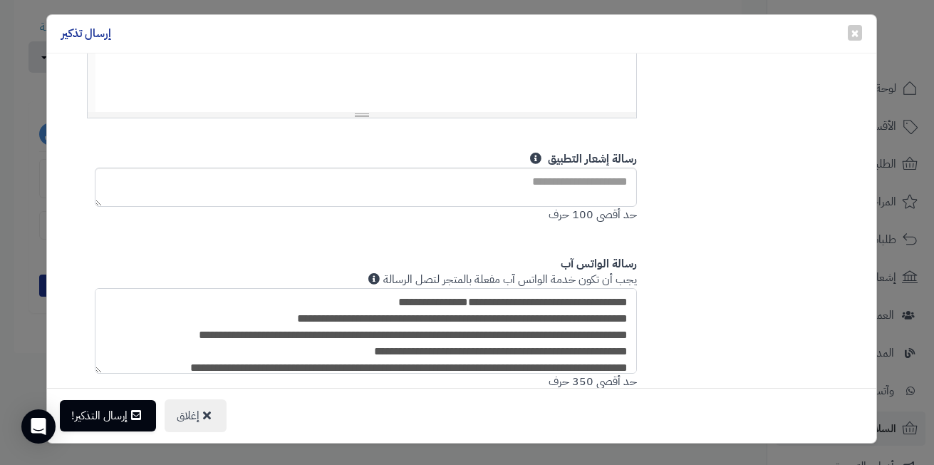
click at [409, 314] on textarea "**********" at bounding box center [366, 330] width 542 height 85
paste textarea "**********"
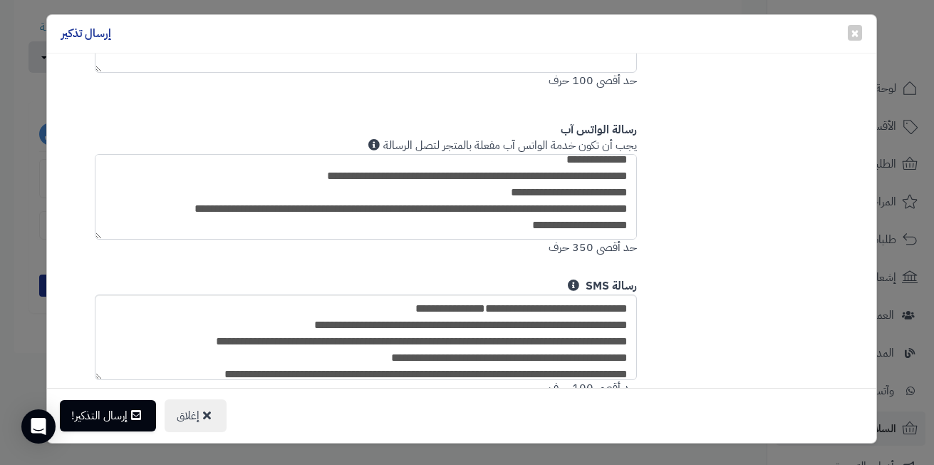
scroll to position [752, 0]
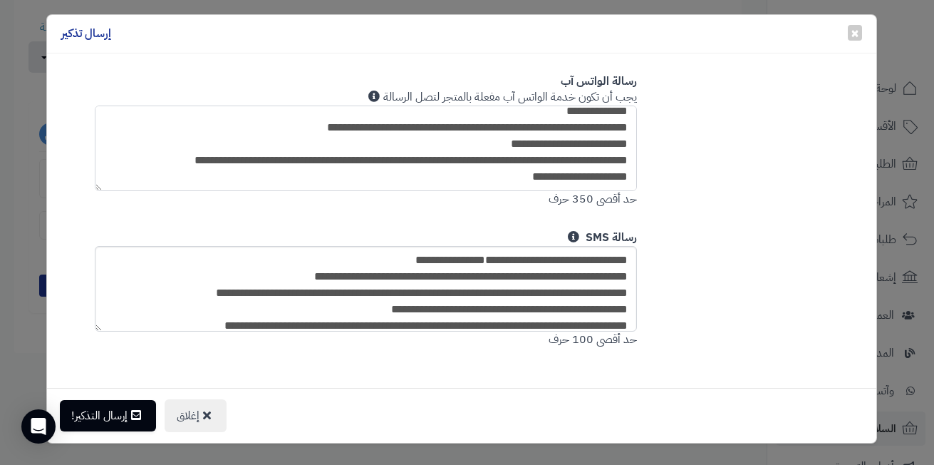
type textarea "**********"
click at [415, 289] on textarea "**********" at bounding box center [366, 288] width 542 height 85
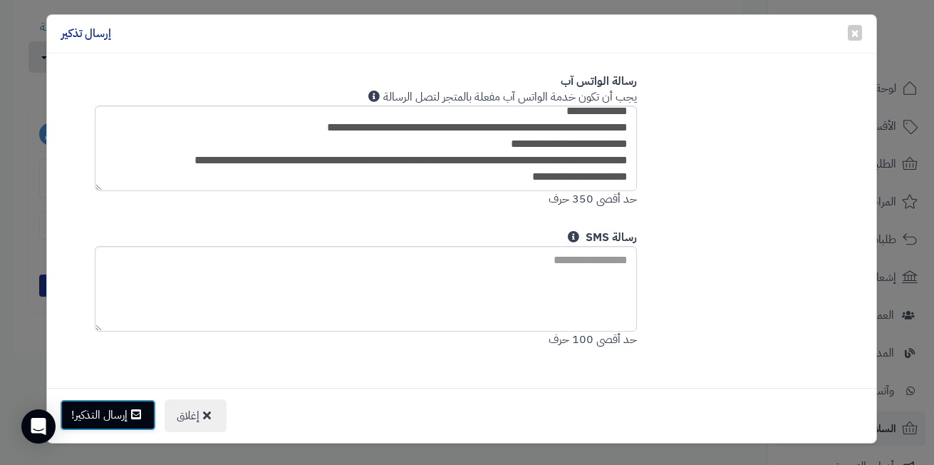
click at [105, 414] on button "إرسال التذكير!" at bounding box center [108, 414] width 96 height 31
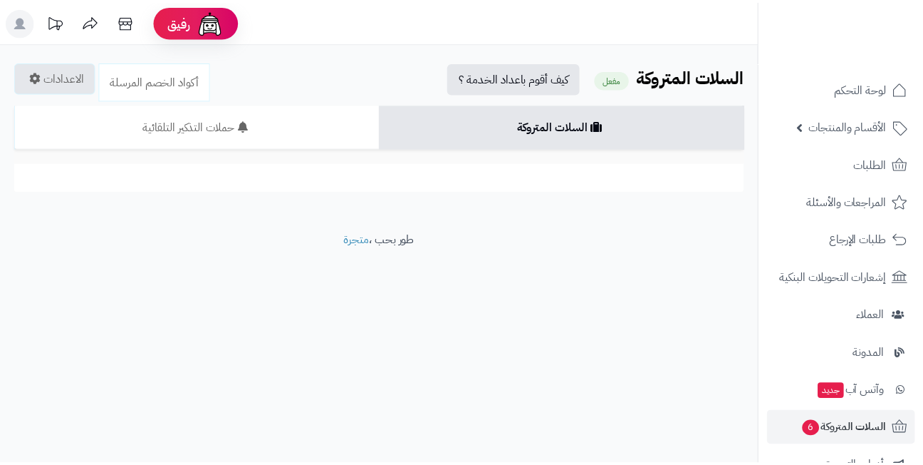
scroll to position [527, 0]
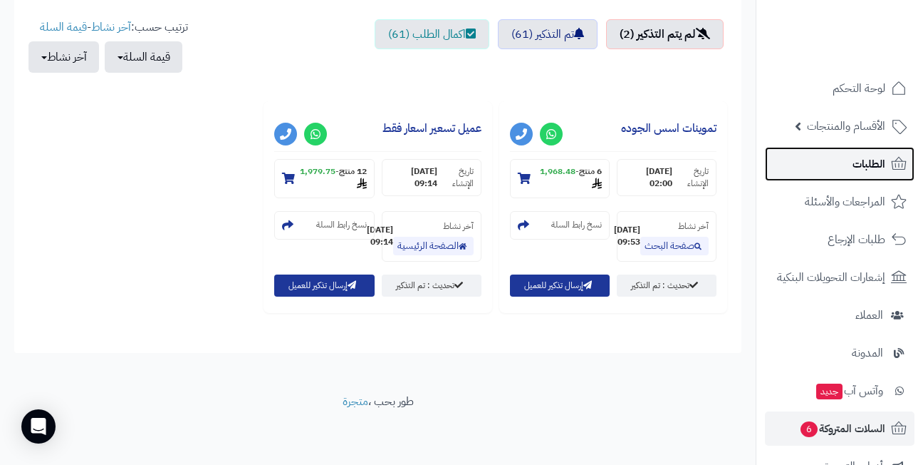
click at [859, 161] on span "الطلبات" at bounding box center [869, 164] width 33 height 20
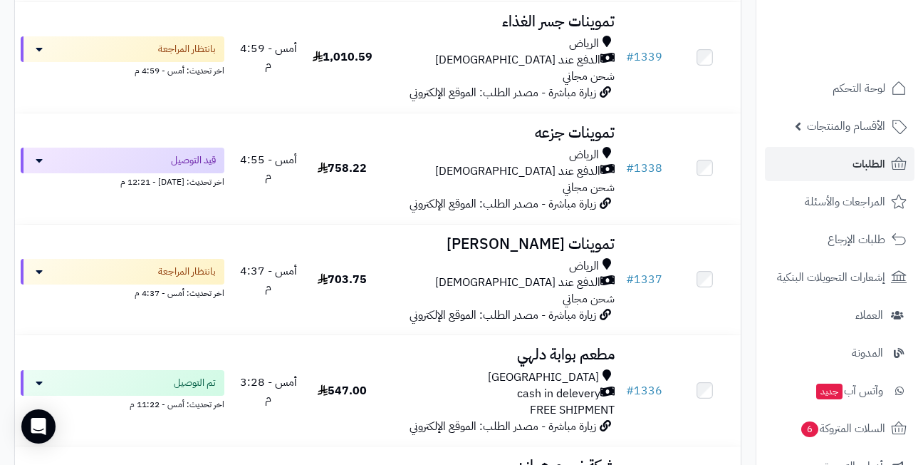
scroll to position [997, 0]
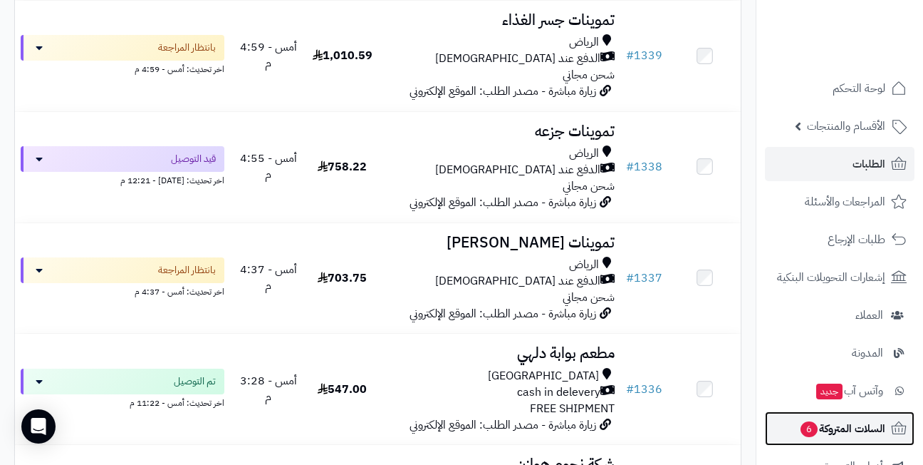
click at [834, 433] on span "السلات المتروكة 6" at bounding box center [842, 428] width 86 height 20
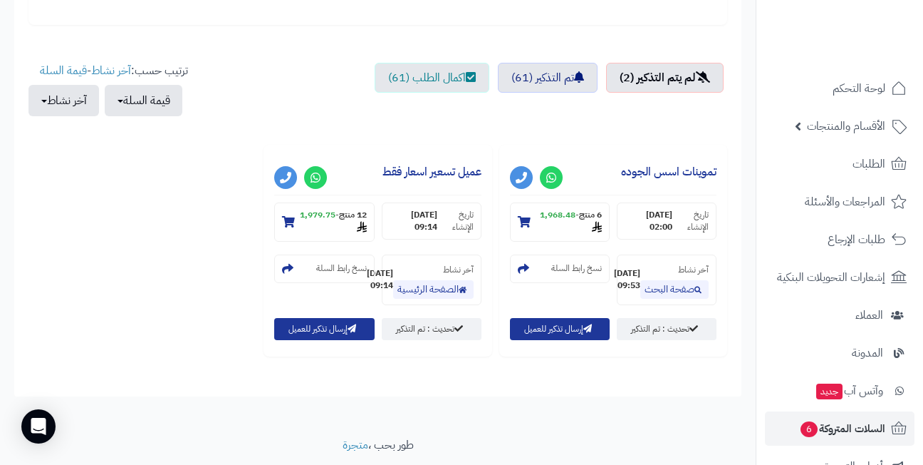
scroll to position [499, 0]
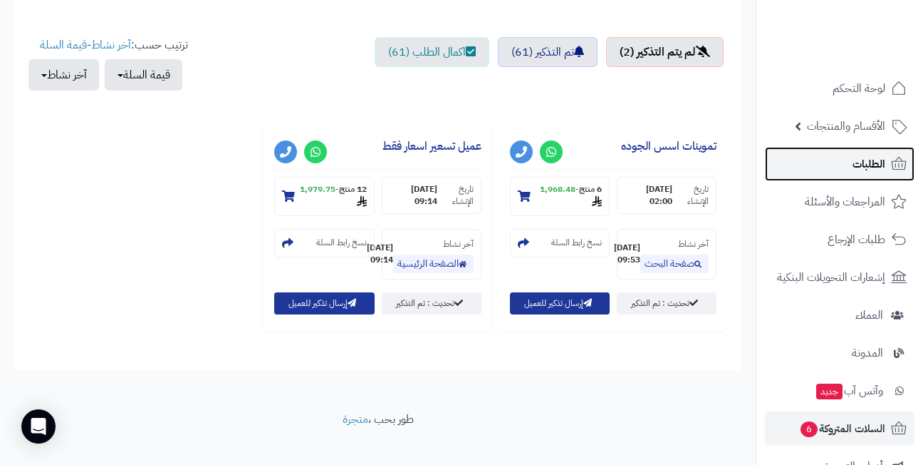
click at [833, 165] on link "الطلبات" at bounding box center [840, 164] width 150 height 34
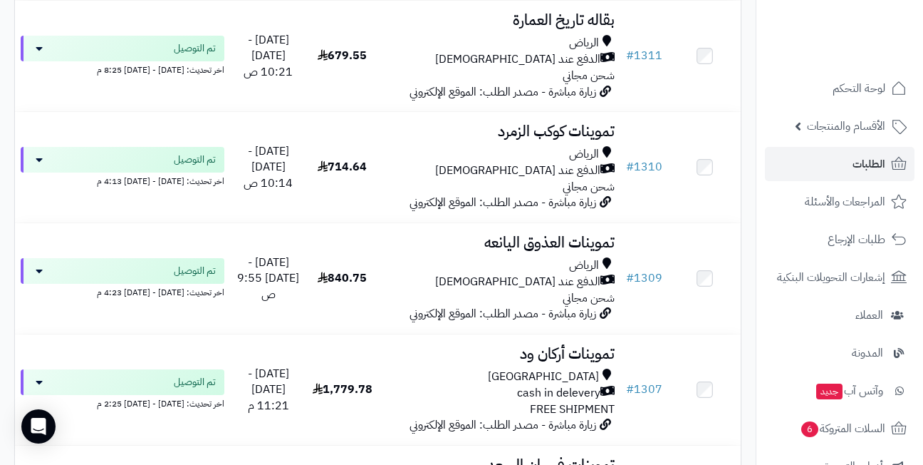
scroll to position [4132, 0]
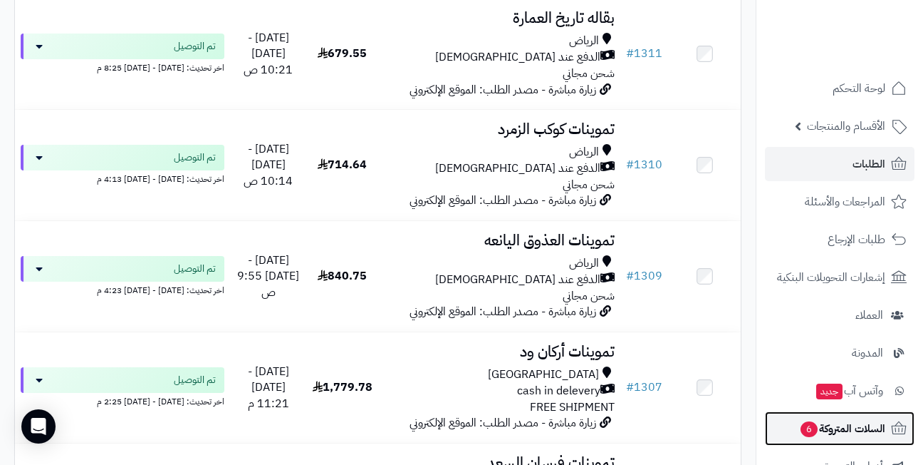
click at [825, 429] on span "السلات المتروكة 6" at bounding box center [842, 428] width 86 height 20
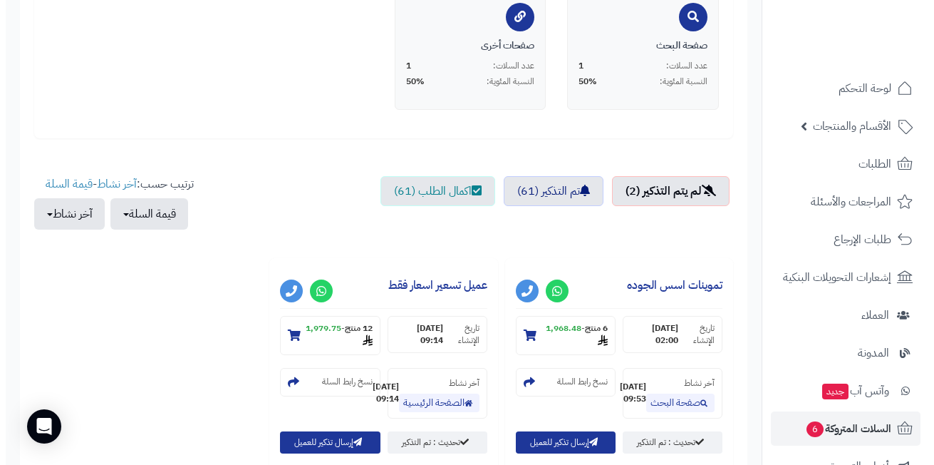
scroll to position [499, 0]
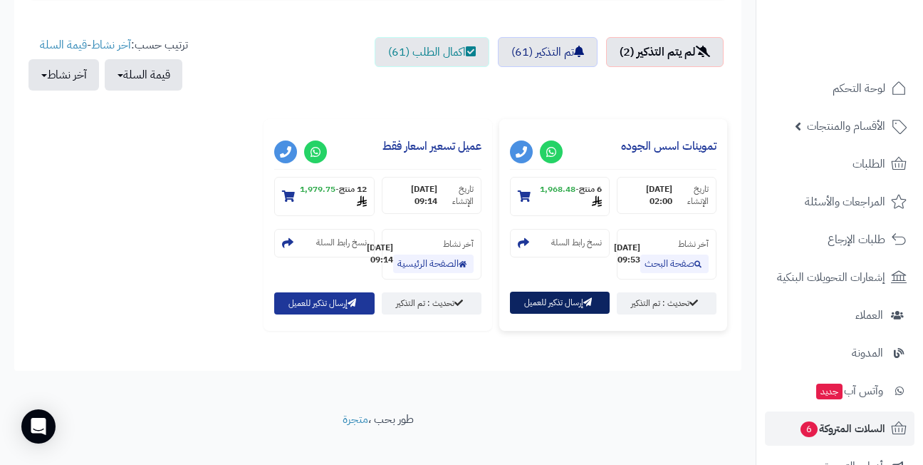
click at [552, 313] on button "إرسال تذكير للعميل" at bounding box center [560, 302] width 100 height 22
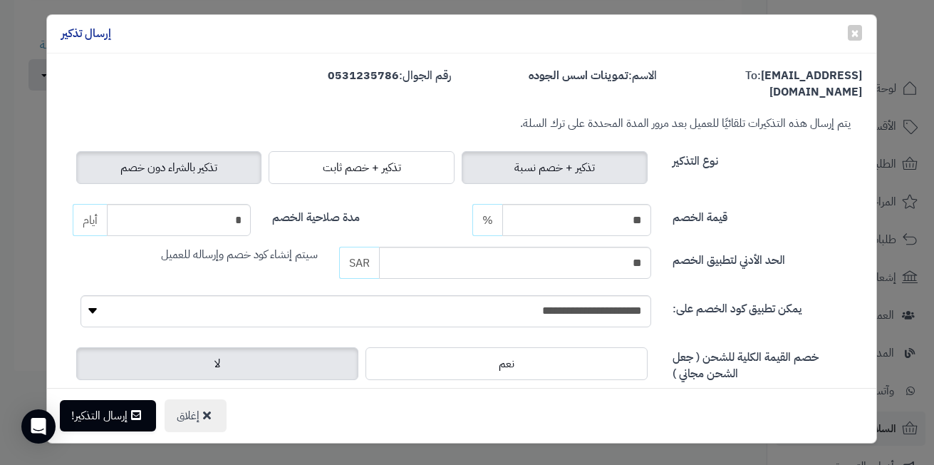
click at [134, 159] on span "تذكير بالشراء دون خصم" at bounding box center [168, 167] width 97 height 17
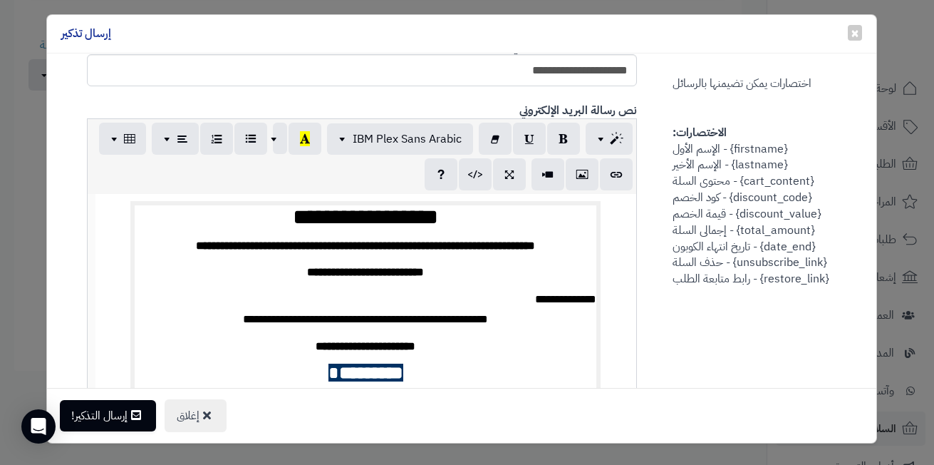
scroll to position [285, 0]
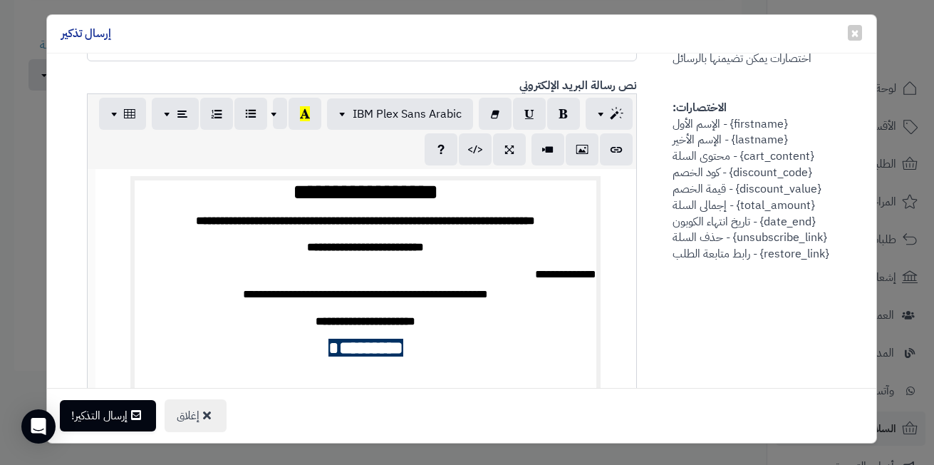
click at [403, 242] on p "**********" at bounding box center [366, 247] width 462 height 21
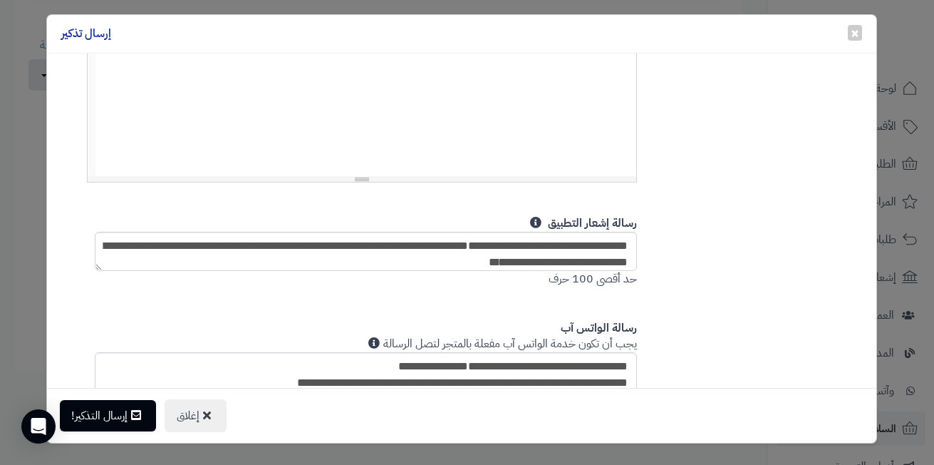
scroll to position [570, 0]
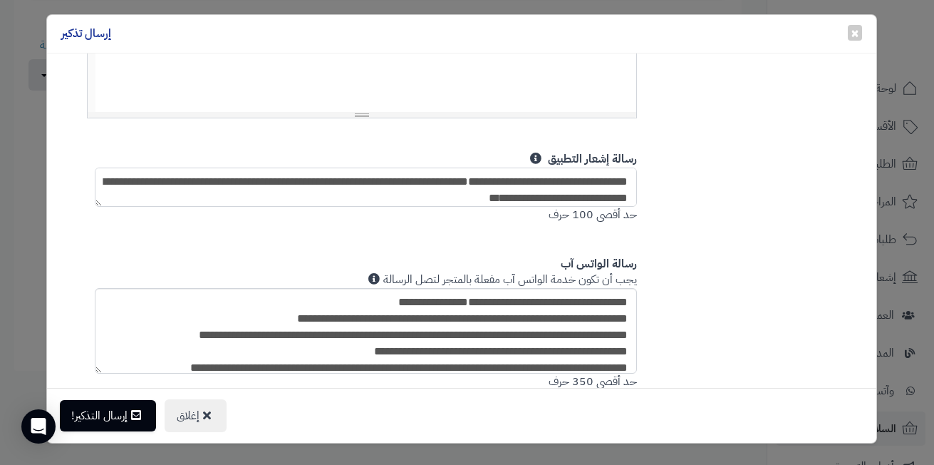
click at [421, 177] on textarea "**********" at bounding box center [366, 186] width 542 height 39
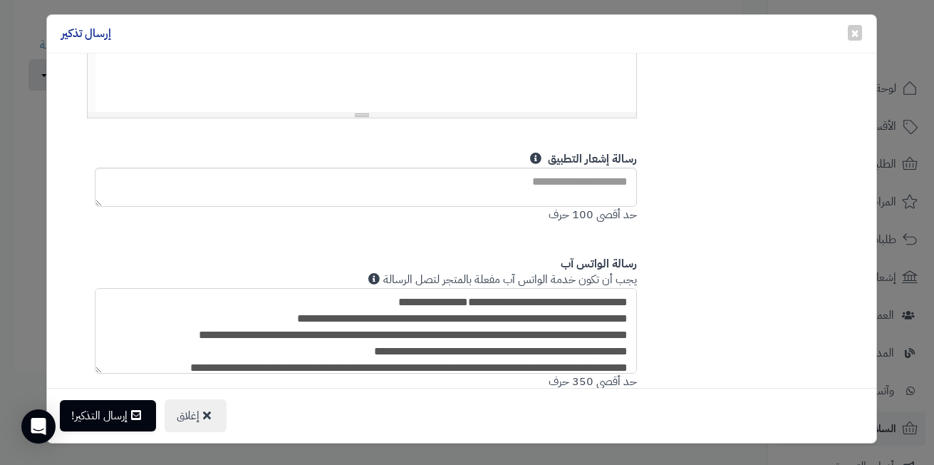
click at [417, 313] on textarea "**********" at bounding box center [366, 330] width 542 height 85
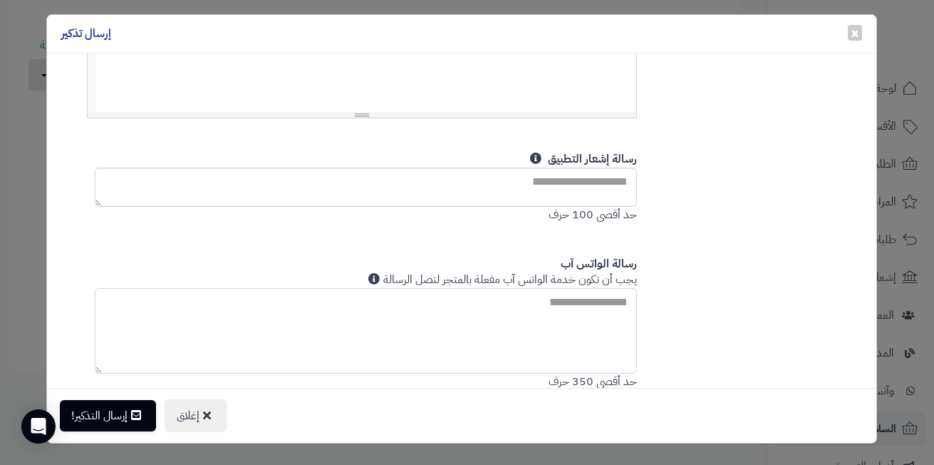
paste textarea "**********"
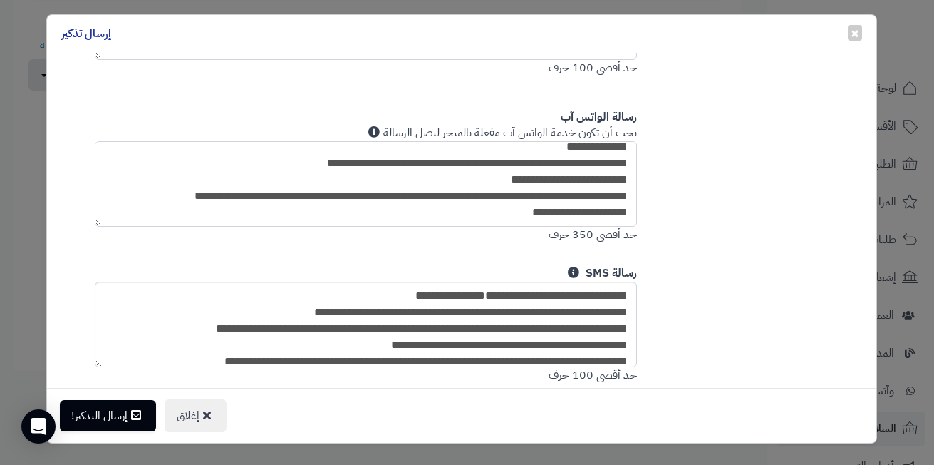
scroll to position [752, 0]
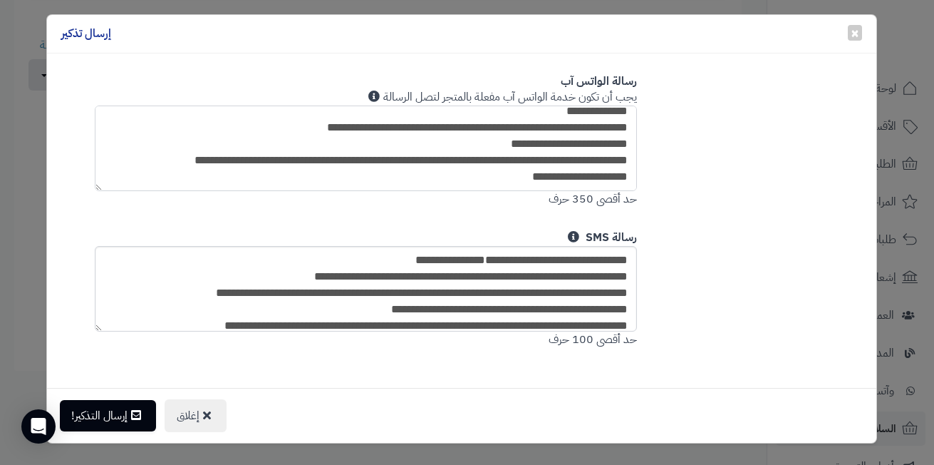
type textarea "**********"
click at [419, 291] on textarea "**********" at bounding box center [366, 288] width 542 height 85
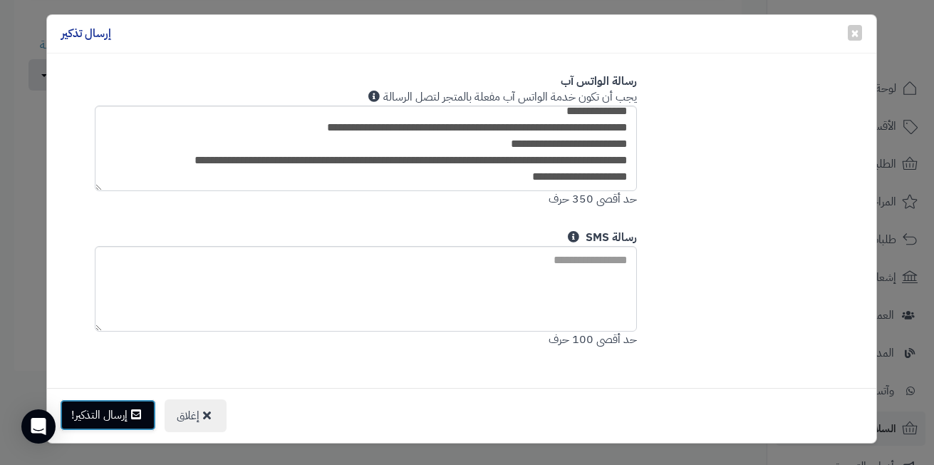
click at [104, 413] on button "إرسال التذكير!" at bounding box center [108, 414] width 96 height 31
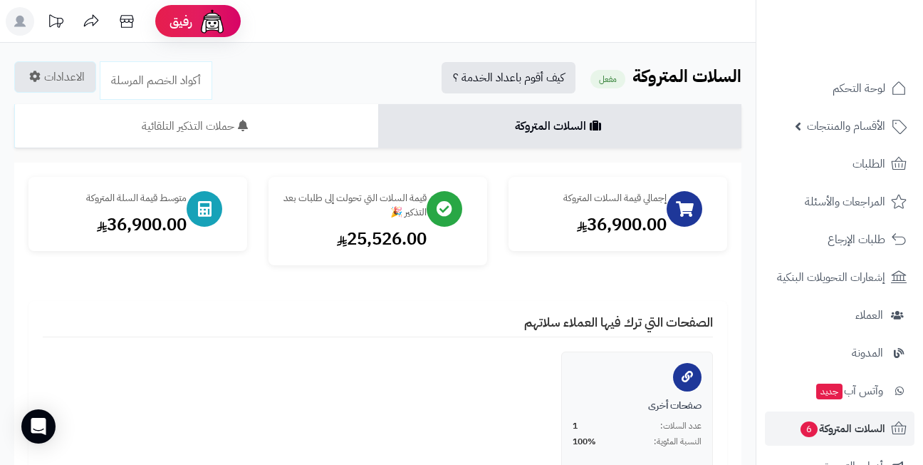
scroll to position [499, 0]
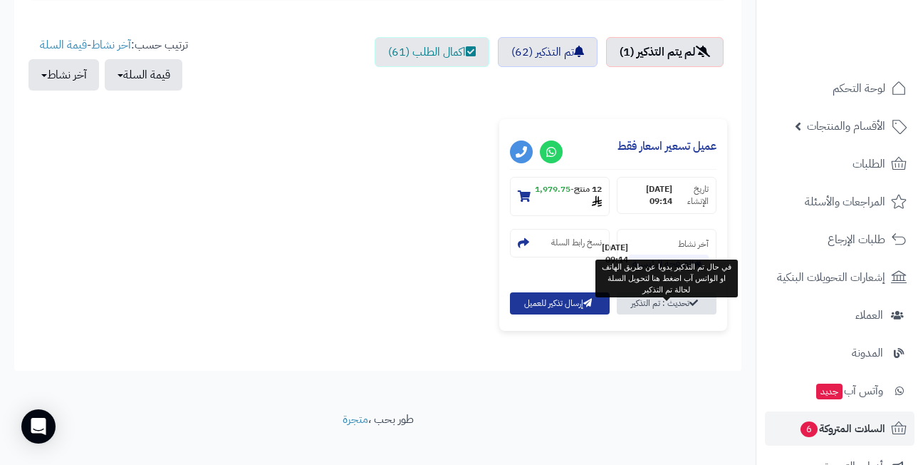
click at [674, 311] on link "تحديث : تم التذكير" at bounding box center [667, 303] width 100 height 22
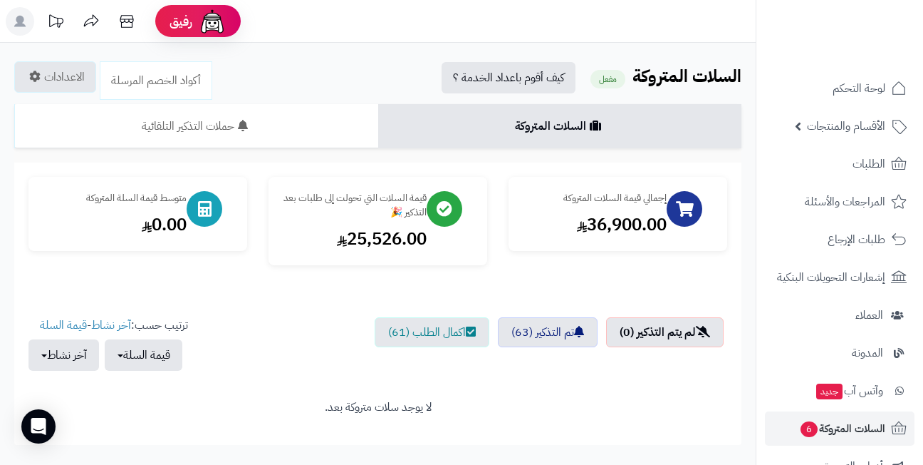
click at [502, 272] on div "إجمالي قيمة السلات المتروكة 36,900.00 قيمة السلات التي تحولت إلى طلبات بعد التذ…" at bounding box center [378, 228] width 720 height 103
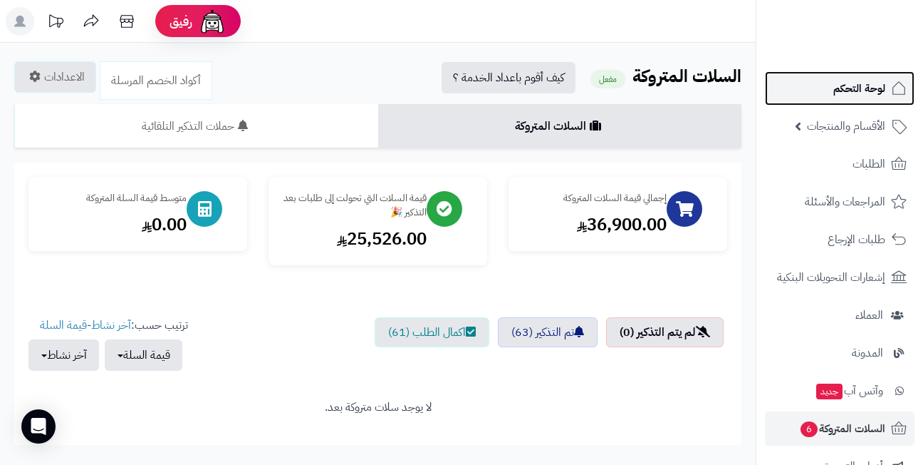
click at [817, 95] on link "لوحة التحكم" at bounding box center [840, 88] width 150 height 34
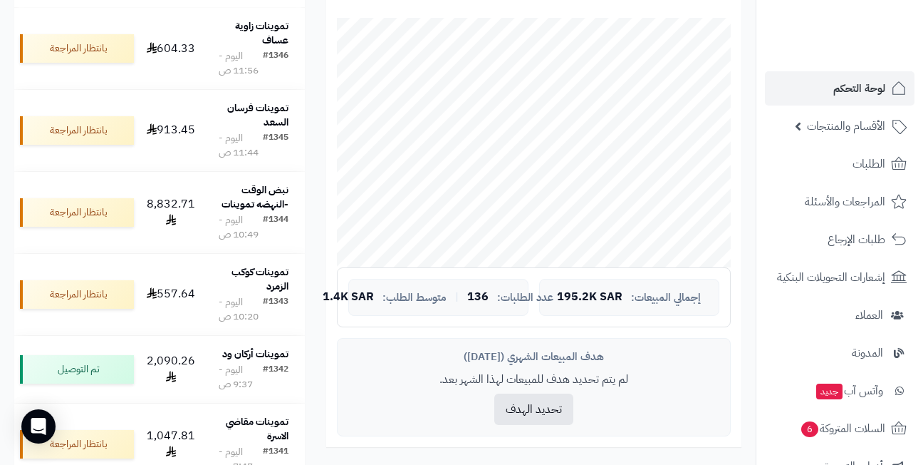
scroll to position [285, 0]
click at [312, 212] on div "آخر الطلبات تموينات زاوية عساف #1346 [DATE] - 11:56 ص 604.33 بانتظار المراجعة ت…" at bounding box center [160, 237] width 312 height 520
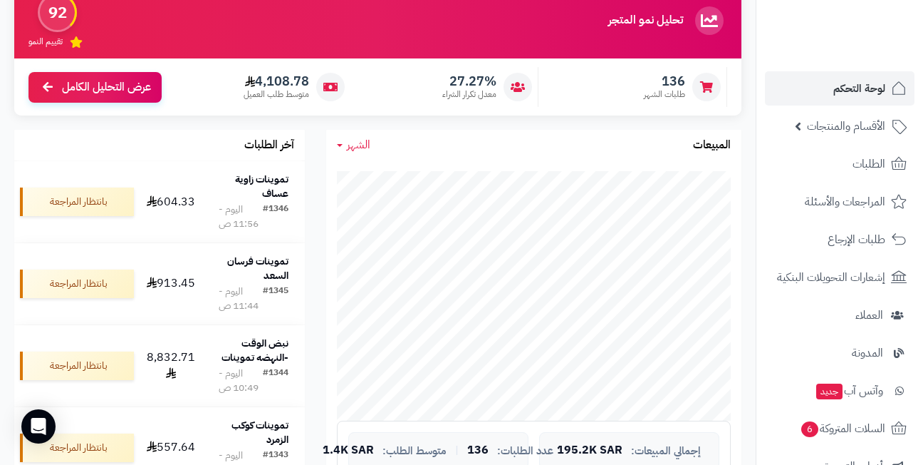
scroll to position [142, 0]
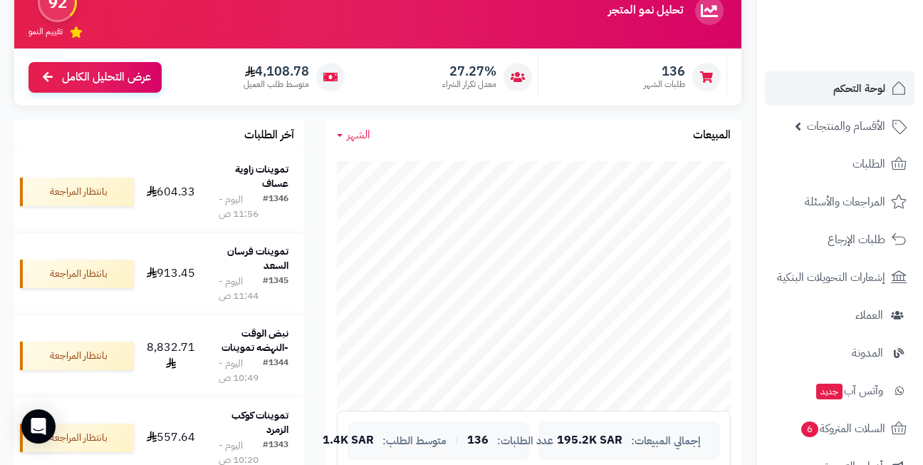
click at [344, 130] on link "الشهر" at bounding box center [353, 135] width 33 height 16
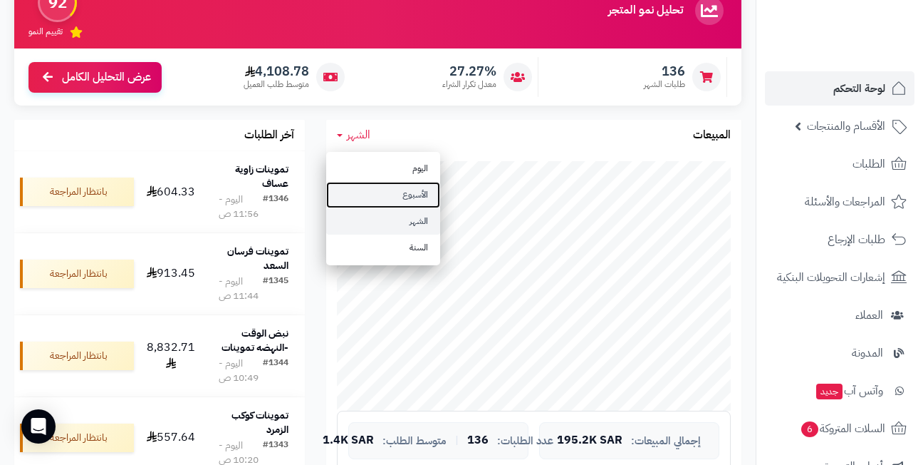
click at [378, 191] on link "الأسبوع" at bounding box center [383, 195] width 114 height 26
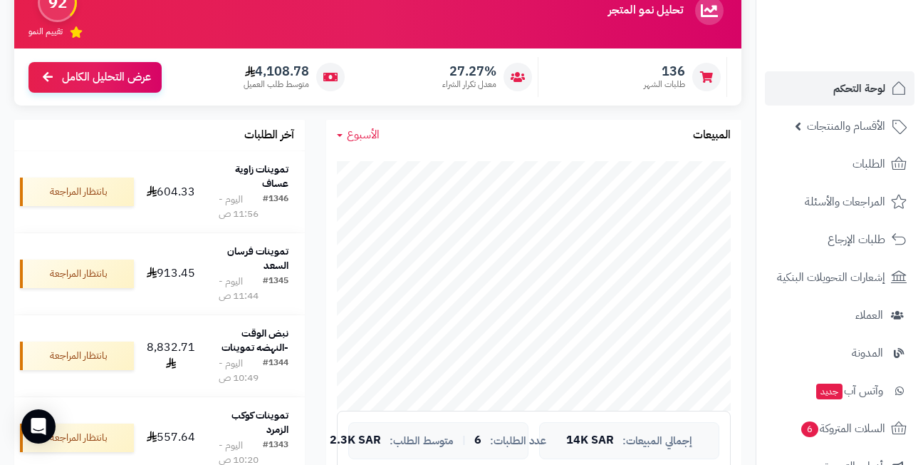
click at [341, 135] on icon at bounding box center [340, 135] width 6 height 3
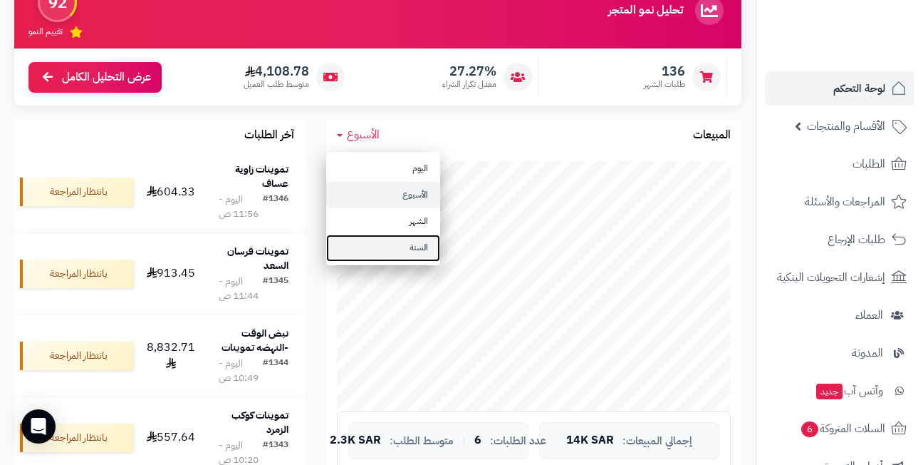
click at [389, 245] on link "السنة" at bounding box center [383, 247] width 114 height 26
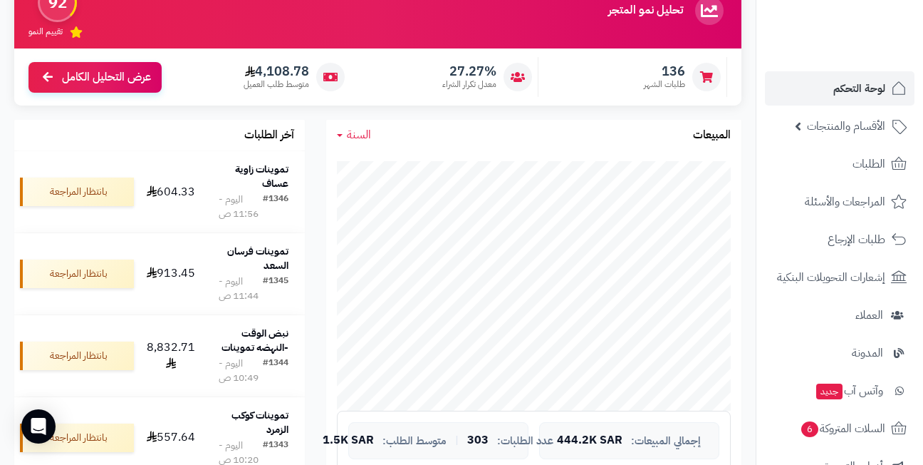
click at [355, 133] on span "السنة" at bounding box center [359, 134] width 24 height 17
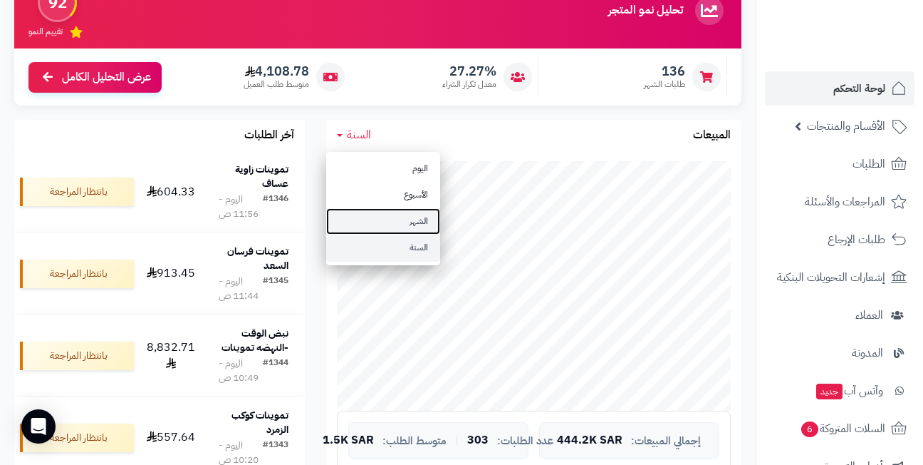
click at [385, 217] on link "الشهر" at bounding box center [383, 221] width 114 height 26
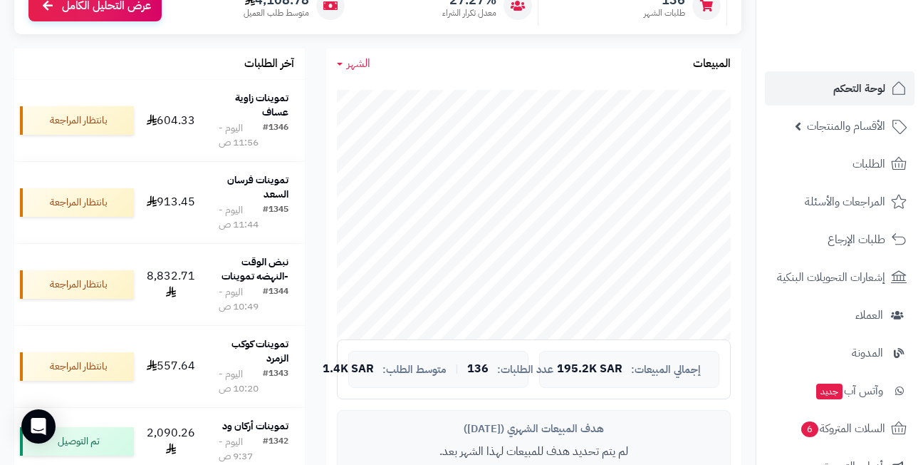
scroll to position [285, 0]
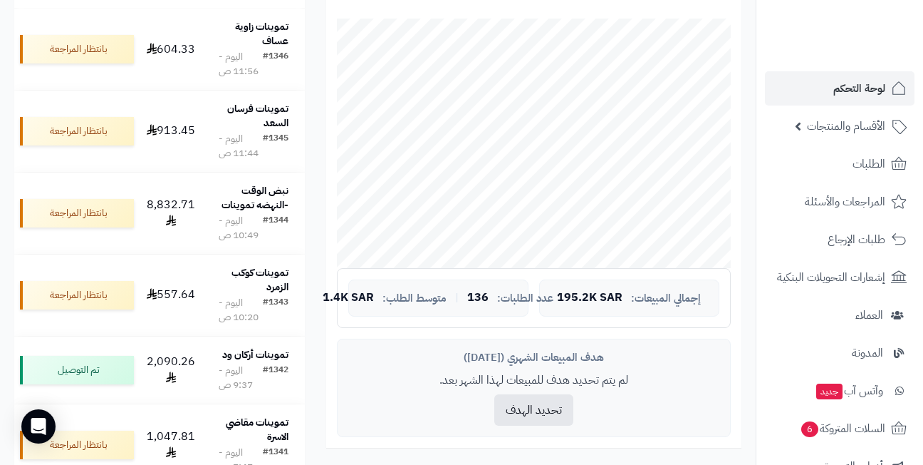
click at [318, 212] on div "الشهر [DATE] الأسبوع الشهر السنة المبيعات جاري التحميل... إجمالي المبيعات: 195.…" at bounding box center [534, 224] width 437 height 495
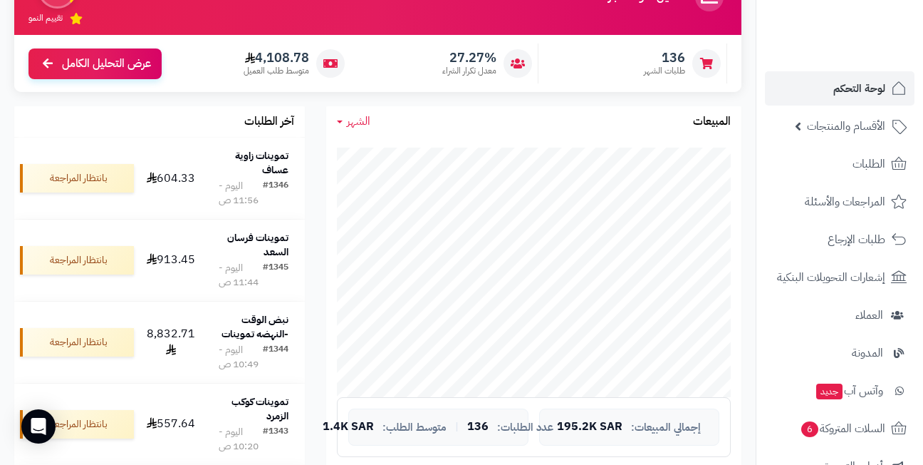
scroll to position [142, 0]
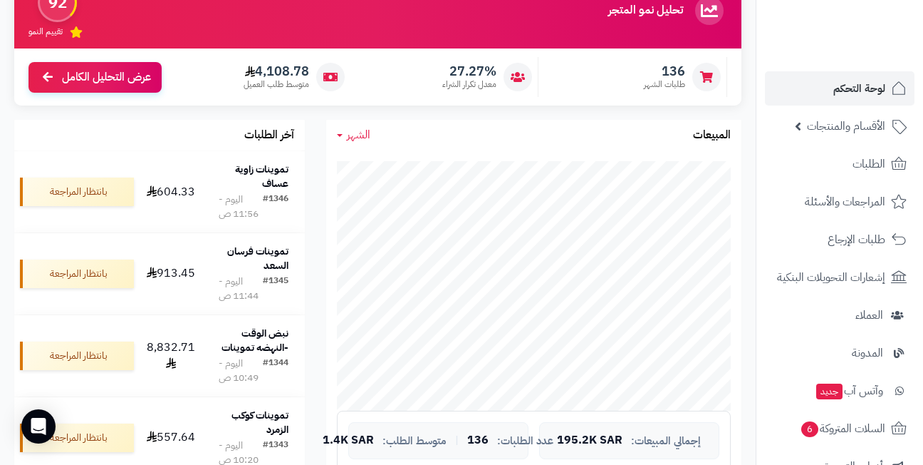
click at [308, 177] on div "آخر الطلبات تموينات زاوية عساف #1346 [DATE] - 11:56 ص 604.33 بانتظار المراجعة ت…" at bounding box center [160, 380] width 312 height 520
click at [316, 167] on div "الشهر [DATE] الأسبوع الشهر السنة المبيعات جاري التحميل... إجمالي المبيعات: 195.…" at bounding box center [534, 367] width 437 height 495
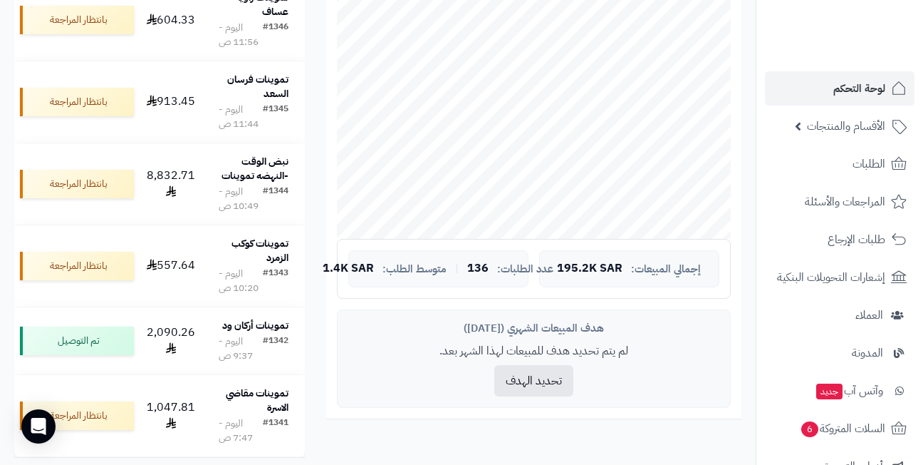
scroll to position [285, 0]
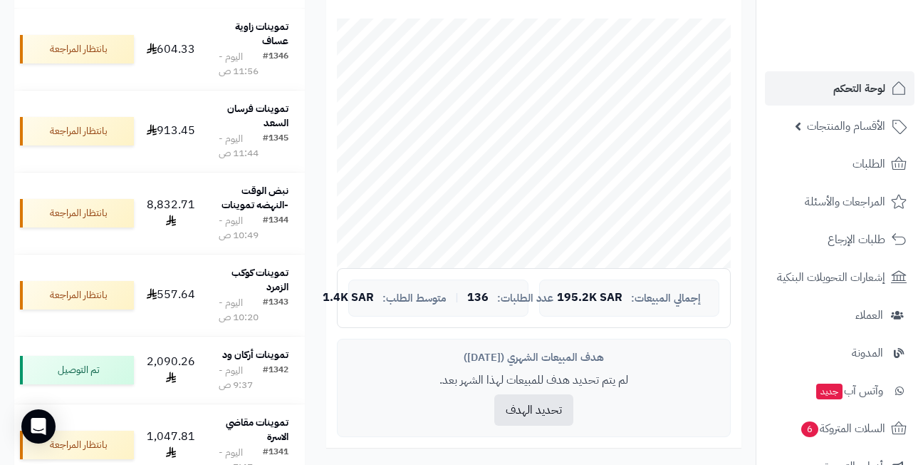
click at [311, 126] on div "آخر الطلبات تموينات زاوية عساف #1346 [DATE] - 11:56 ص 604.33 بانتظار المراجعة ت…" at bounding box center [160, 237] width 312 height 520
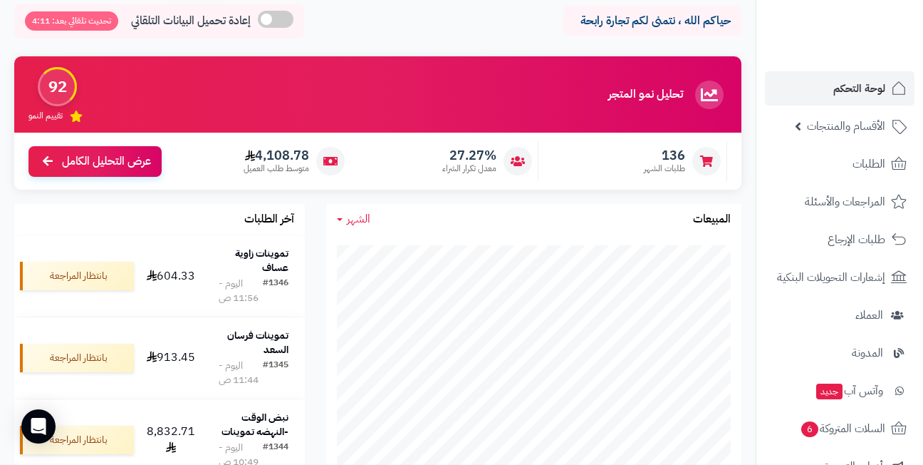
scroll to position [0, 0]
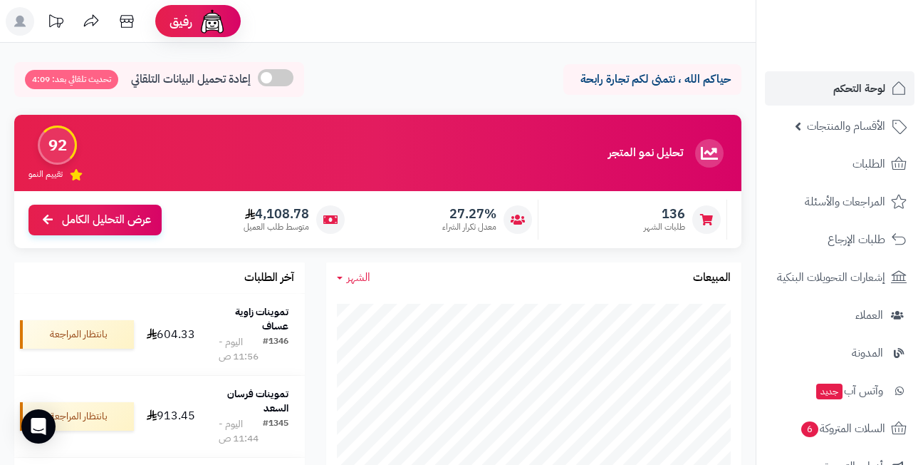
click at [471, 19] on header "رفيق ! الطلبات معالجة مكتمل إرجاع المنتجات العملاء المتواجدون الان 501 عملاء من…" at bounding box center [461, 21] width 923 height 43
click at [421, 25] on header "رفيق ! الطلبات معالجة مكتمل إرجاع المنتجات العملاء المتواجدون الان 501 عملاء من…" at bounding box center [461, 21] width 923 height 43
click at [271, 82] on span at bounding box center [276, 77] width 36 height 17
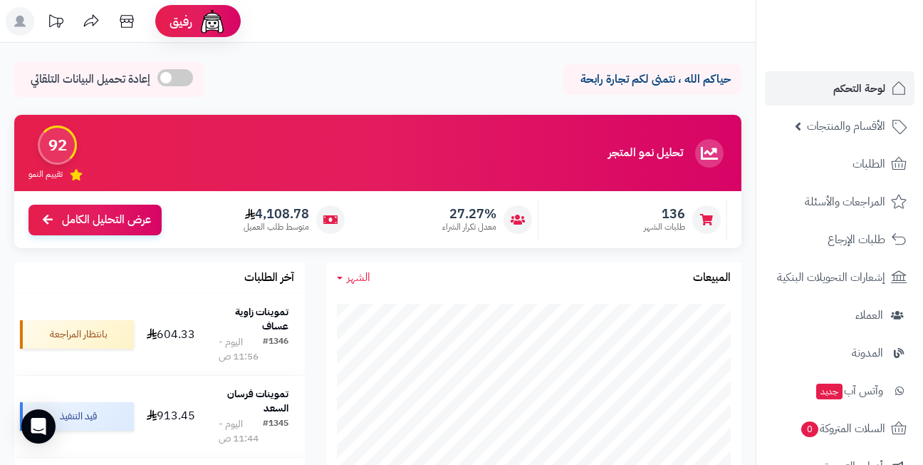
click at [179, 79] on span at bounding box center [175, 77] width 36 height 17
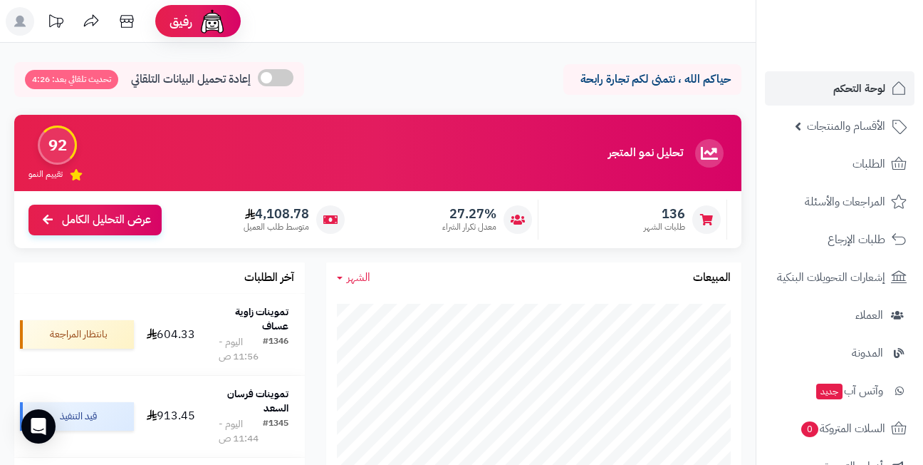
click at [385, 31] on header "رفيق ! 0 الطلبات معالجة مكتمل إرجاع المنتجات العملاء المتواجدون الان 501 عملاء …" at bounding box center [461, 21] width 923 height 43
click at [403, 14] on header "رفيق ! 0 الطلبات معالجة مكتمل إرجاع المنتجات العملاء المتواجدون الان 501 عملاء …" at bounding box center [461, 21] width 923 height 43
click at [452, 8] on header "رفيق ! 0 الطلبات معالجة مكتمل إرجاع المنتجات العملاء المتواجدون الان 501 عملاء …" at bounding box center [461, 21] width 923 height 43
click at [403, 11] on header "رفيق ! 0 الطلبات معالجة مكتمل إرجاع المنتجات العملاء المتواجدون الان 501 عملاء …" at bounding box center [461, 21] width 923 height 43
click at [452, 9] on header "رفيق ! 0 الطلبات معالجة مكتمل إرجاع المنتجات العملاء المتواجدون الان 501 عملاء …" at bounding box center [461, 21] width 923 height 43
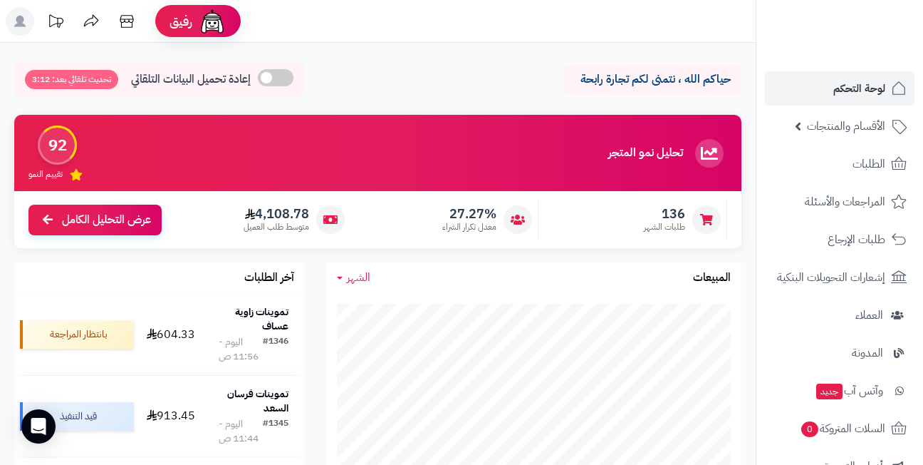
click at [413, 64] on div "حياكم الله ، نتمنى لكم تجارة رابحة إعادة تحميل البيانات التلقائي تحديث تلقائي ب…" at bounding box center [377, 83] width 727 height 42
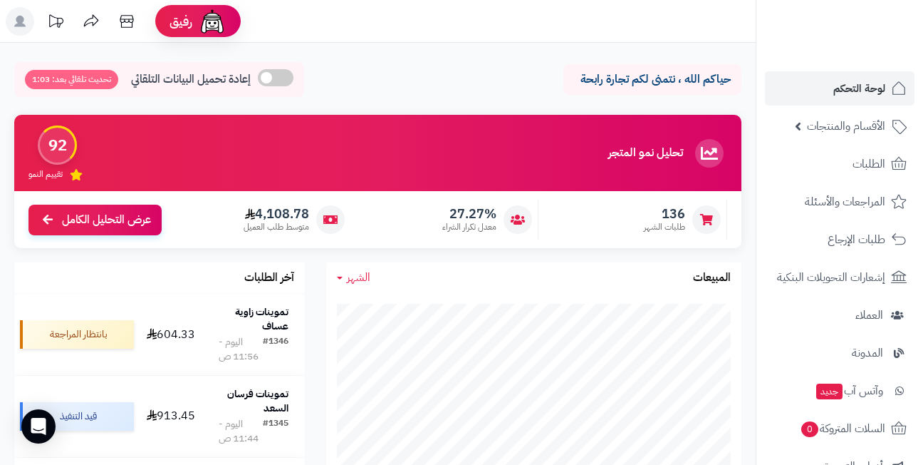
click at [310, 78] on div "حياكم الله ، نتمنى لكم تجارة رابحة إعادة تحميل البيانات التلقائي تحديث تلقائي ب…" at bounding box center [377, 83] width 727 height 42
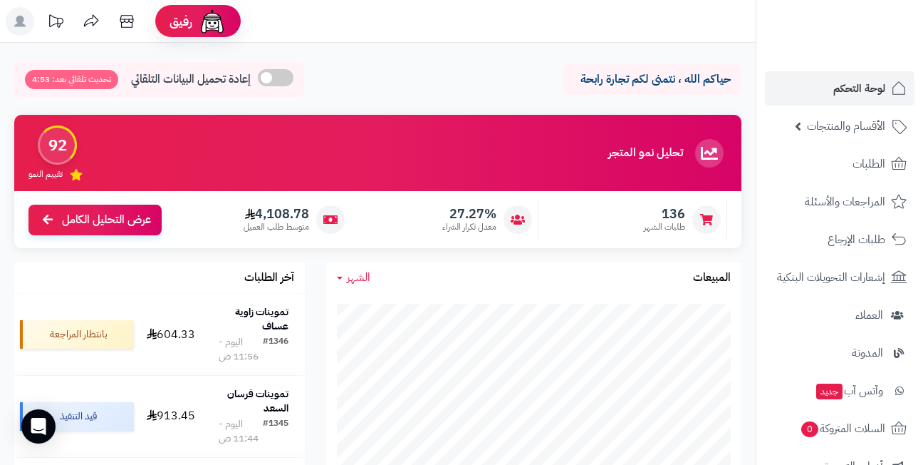
click at [310, 78] on div "حياكم الله ، نتمنى لكم تجارة رابحة إعادة تحميل البيانات التلقائي تحديث تلقائي ب…" at bounding box center [377, 83] width 727 height 42
click at [308, 78] on div "حياكم الله ، نتمنى لكم تجارة رابحة إعادة تحميل البيانات التلقائي تحديث تلقائي ب…" at bounding box center [377, 83] width 727 height 42
click at [563, 79] on div "حياكم الله ، نتمنى لكم تجارة رابحة إعادة تحميل البيانات التلقائي تحديث تلقائي ب…" at bounding box center [377, 83] width 727 height 42
click at [307, 78] on div "حياكم الله ، نتمنى لكم تجارة رابحة إعادة تحميل البيانات التلقائي تحديث تلقائي ب…" at bounding box center [377, 83] width 727 height 42
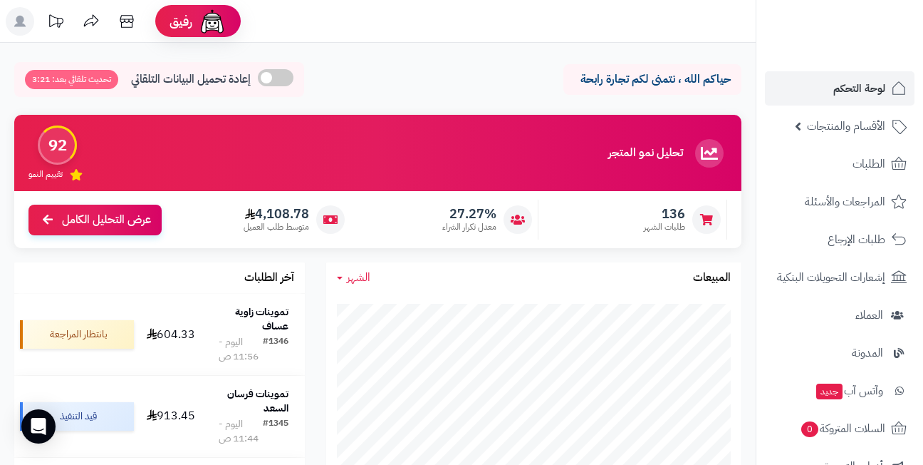
click at [307, 78] on div "حياكم الله ، نتمنى لكم تجارة رابحة إعادة تحميل البيانات التلقائي تحديث تلقائي ب…" at bounding box center [377, 83] width 727 height 42
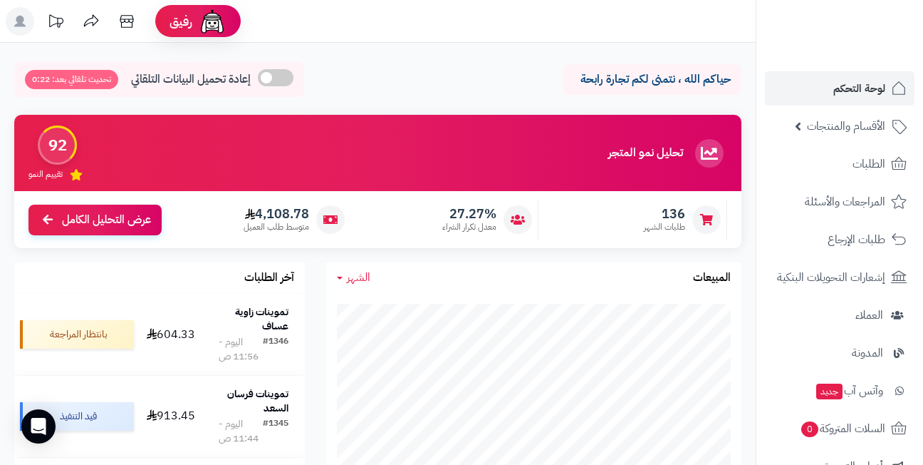
click at [307, 78] on div "حياكم الله ، نتمنى لكم تجارة رابحة إعادة تحميل البيانات التلقائي تحديث تلقائي ب…" at bounding box center [377, 83] width 727 height 42
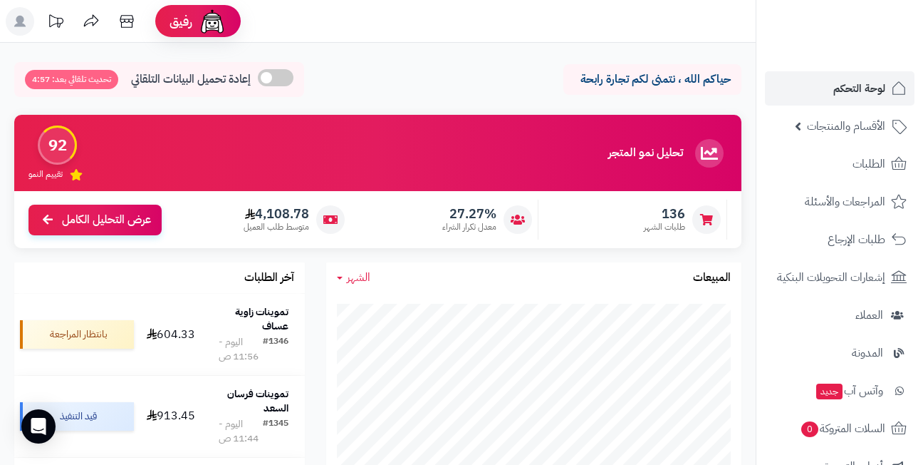
click at [307, 78] on div "حياكم الله ، نتمنى لكم تجارة رابحة إعادة تحميل البيانات التلقائي تحديث تلقائي ب…" at bounding box center [377, 83] width 727 height 42
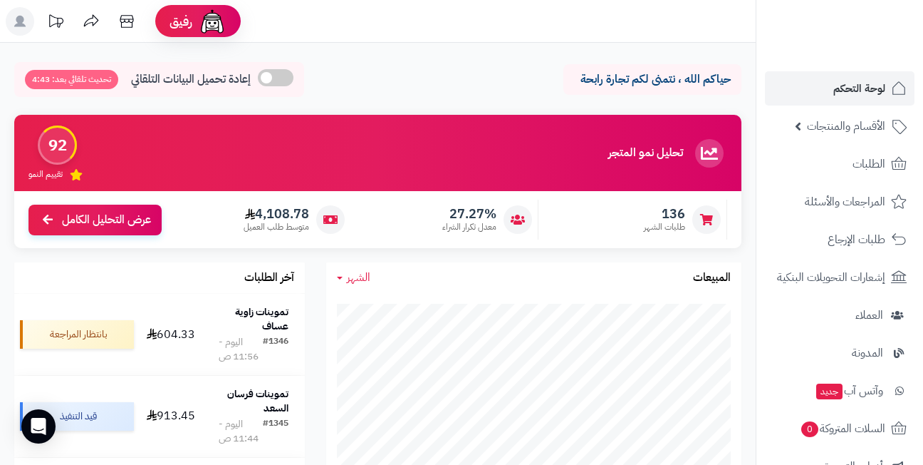
click at [307, 78] on div "حياكم الله ، نتمنى لكم تجارة رابحة إعادة تحميل البيانات التلقائي تحديث تلقائي ب…" at bounding box center [377, 83] width 727 height 42
